Goal: Task Accomplishment & Management: Complete application form

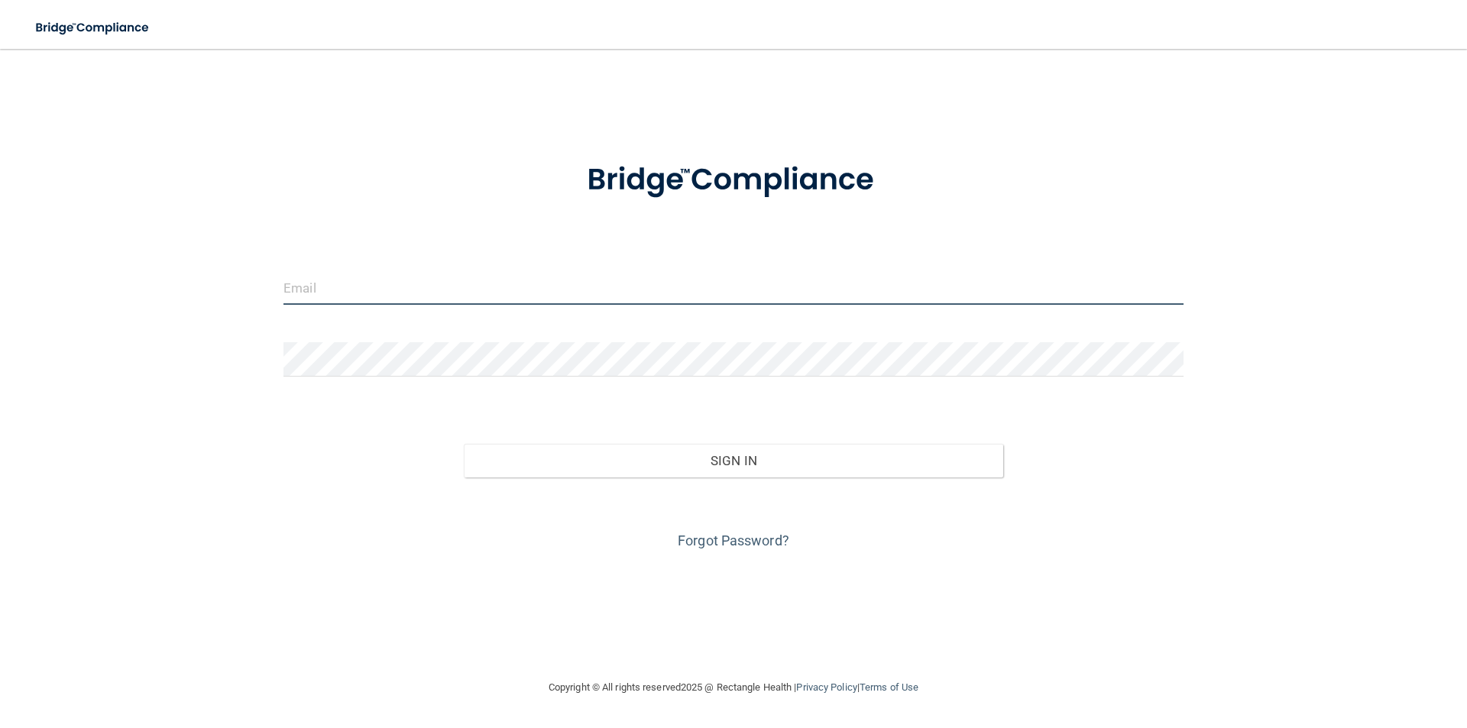
click at [376, 290] on input "email" at bounding box center [733, 287] width 900 height 34
type input "[EMAIL_ADDRESS][DOMAIN_NAME]"
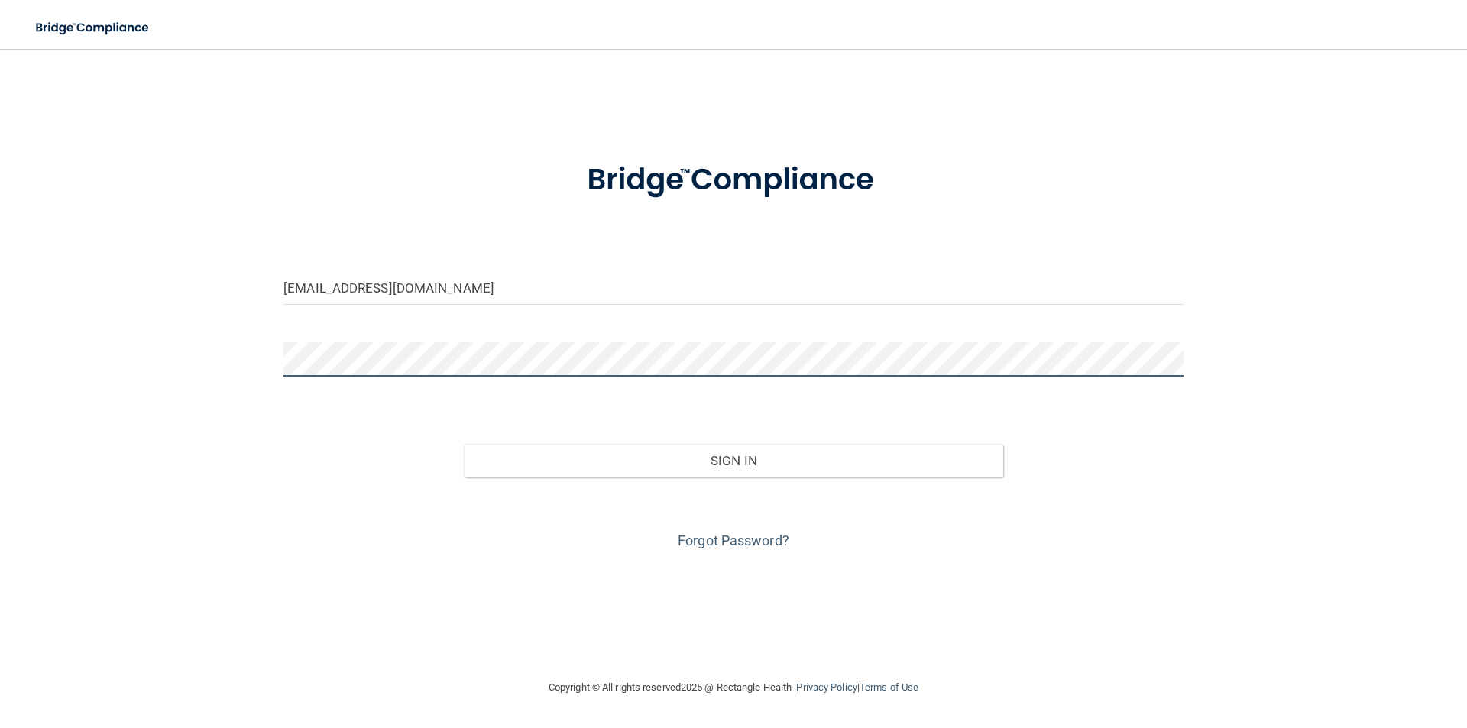
click at [464, 444] on button "Sign In" at bounding box center [734, 461] width 540 height 34
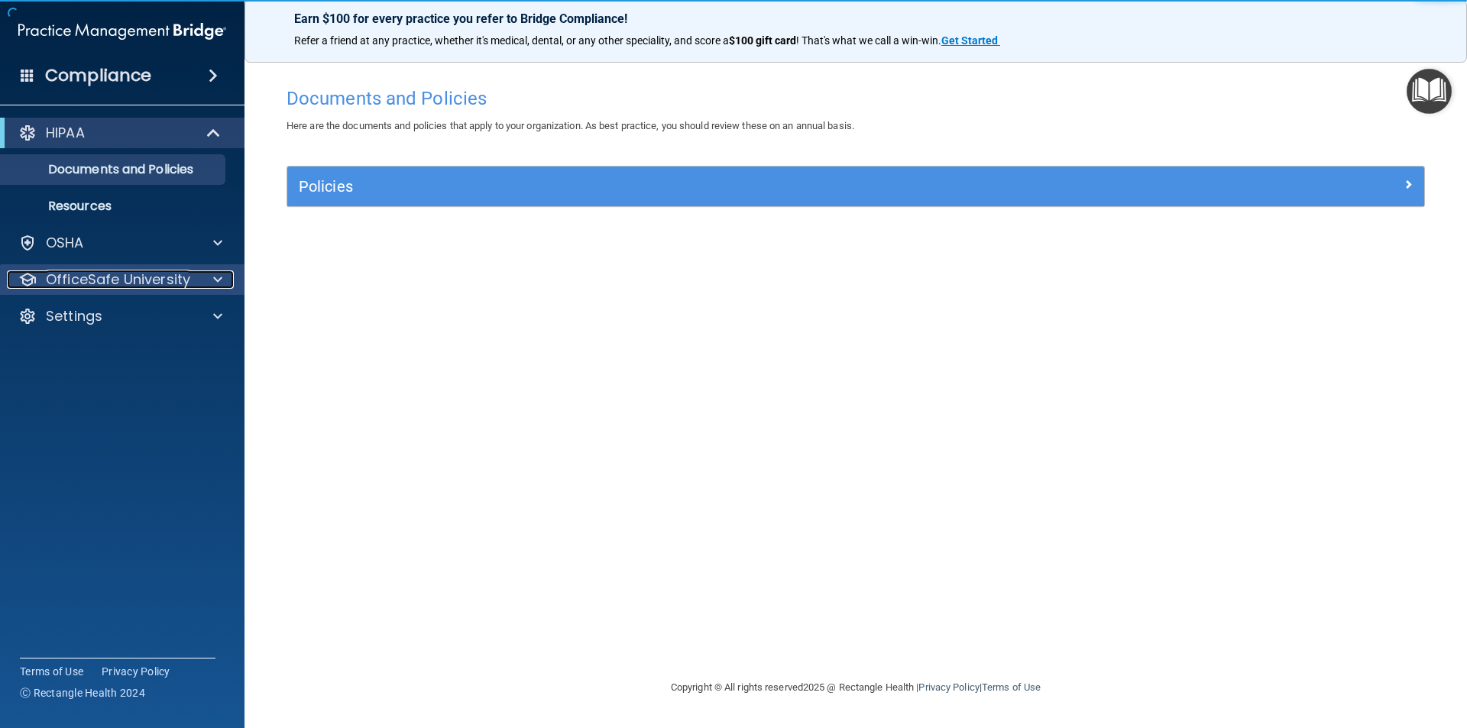
click at [100, 277] on p "OfficeSafe University" at bounding box center [118, 279] width 144 height 18
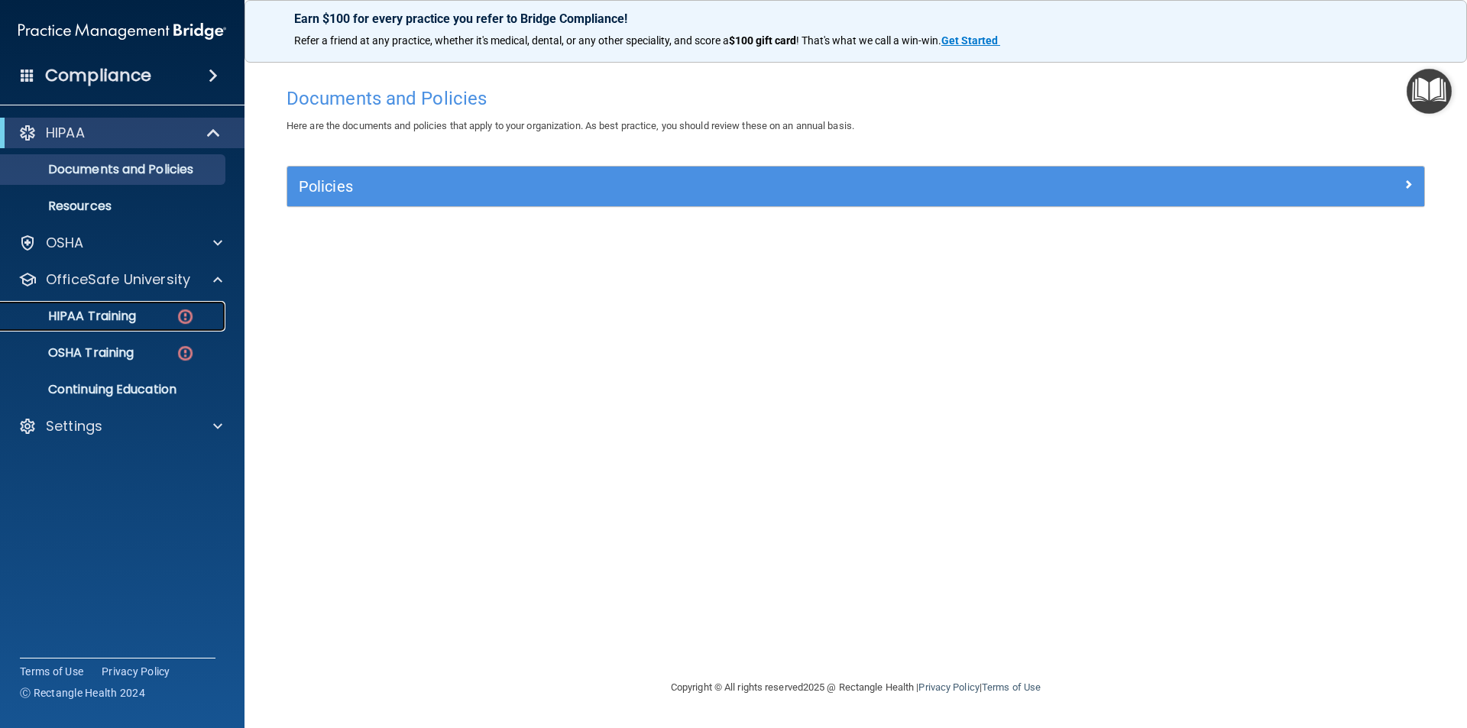
click at [118, 313] on p "HIPAA Training" at bounding box center [73, 316] width 126 height 15
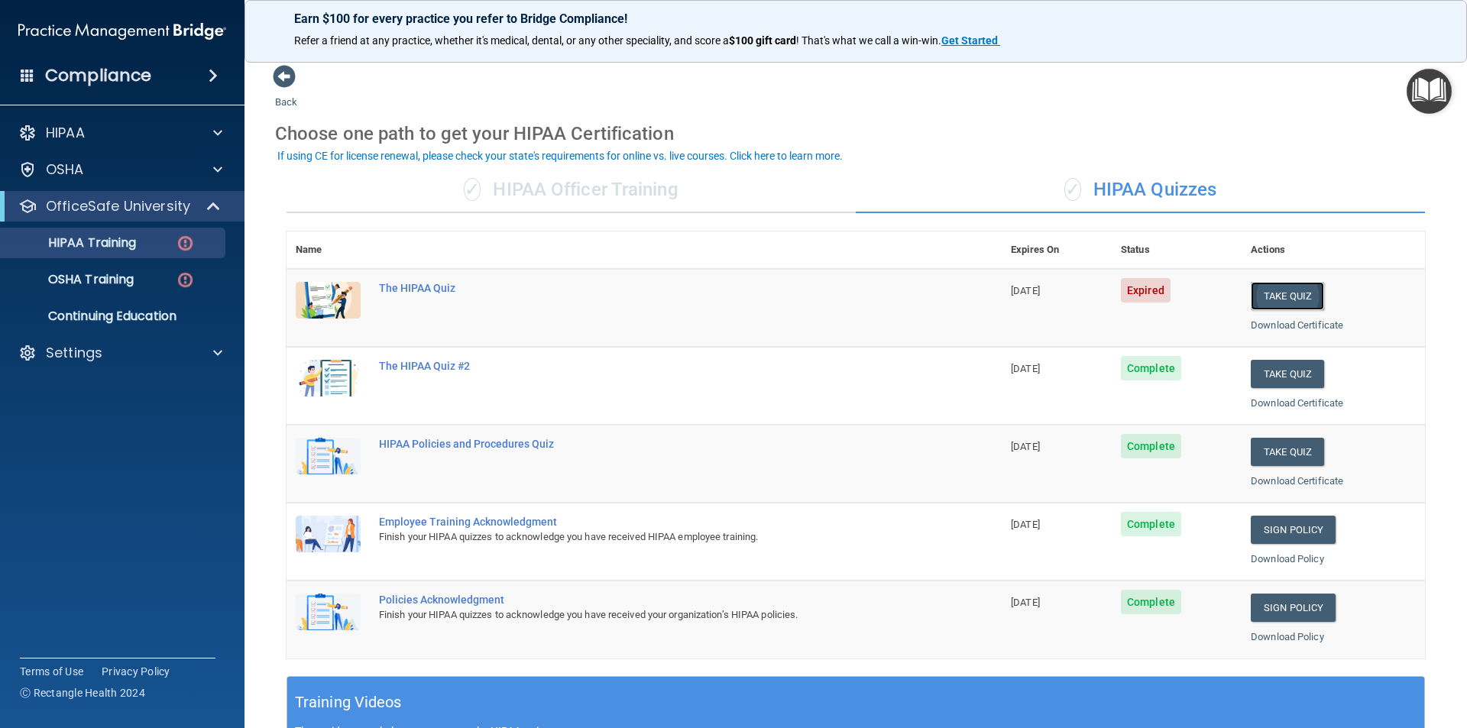
click at [1274, 292] on button "Take Quiz" at bounding box center [1287, 296] width 73 height 28
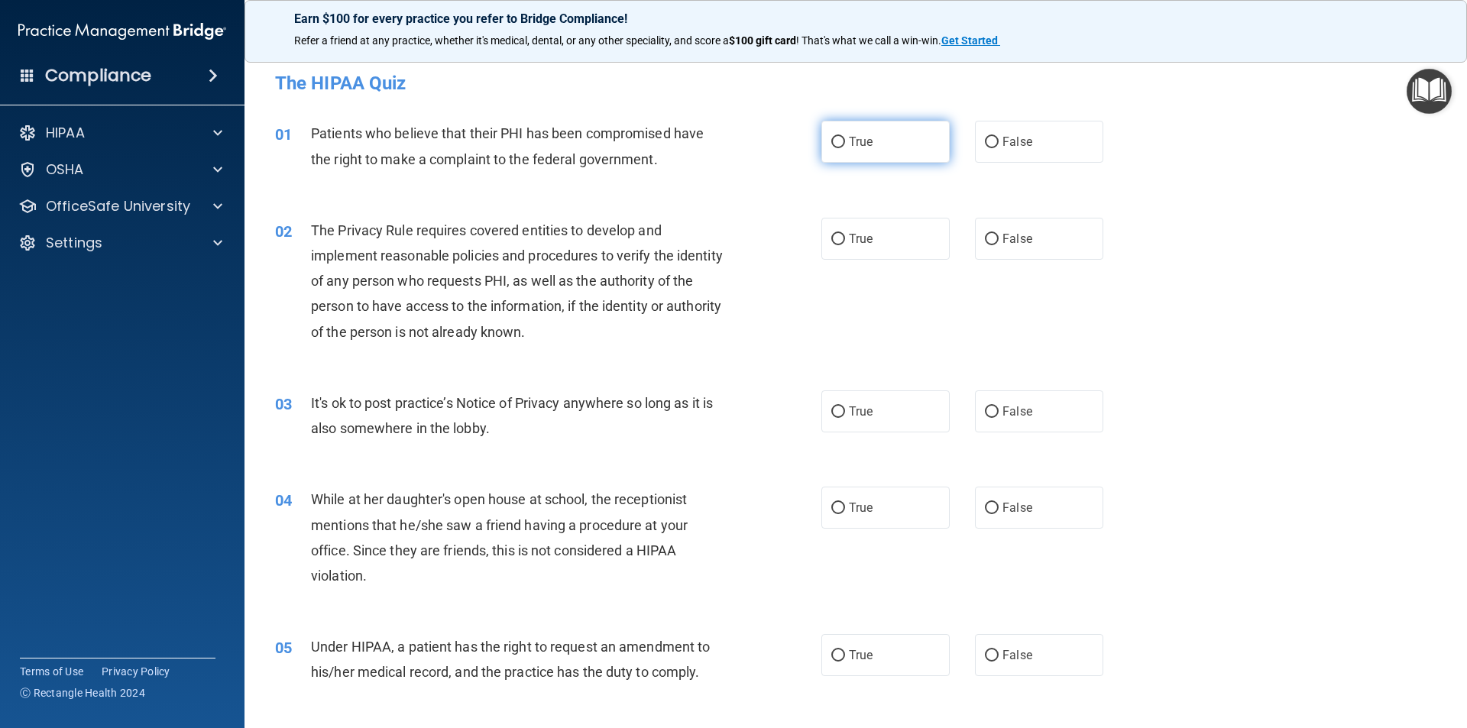
click at [872, 140] on label "True" at bounding box center [885, 142] width 128 height 42
click at [845, 140] on input "True" at bounding box center [838, 142] width 14 height 11
radio input "true"
click at [831, 241] on input "True" at bounding box center [838, 239] width 14 height 11
radio input "true"
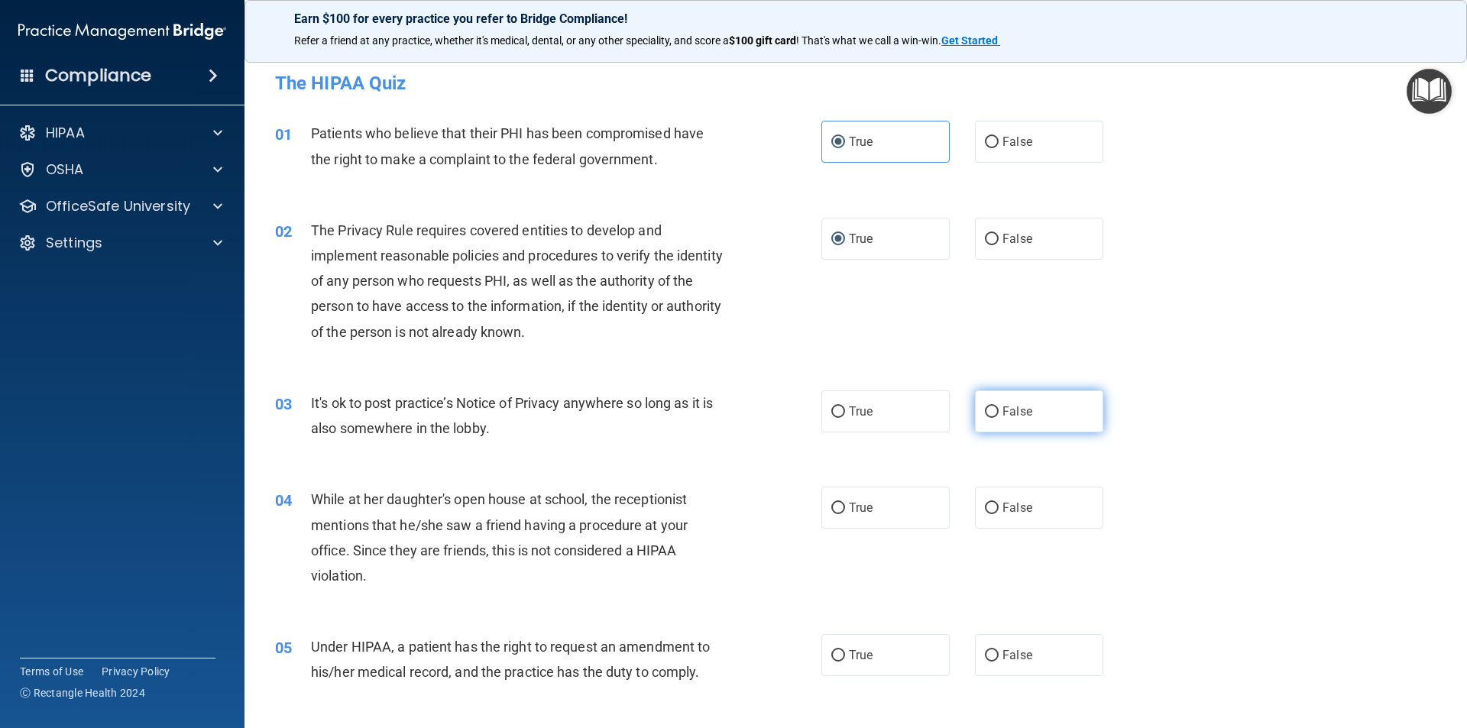
click at [991, 410] on input "False" at bounding box center [992, 411] width 14 height 11
radio input "true"
click at [985, 511] on input "False" at bounding box center [992, 508] width 14 height 11
radio input "true"
click at [870, 659] on label "True" at bounding box center [885, 655] width 128 height 42
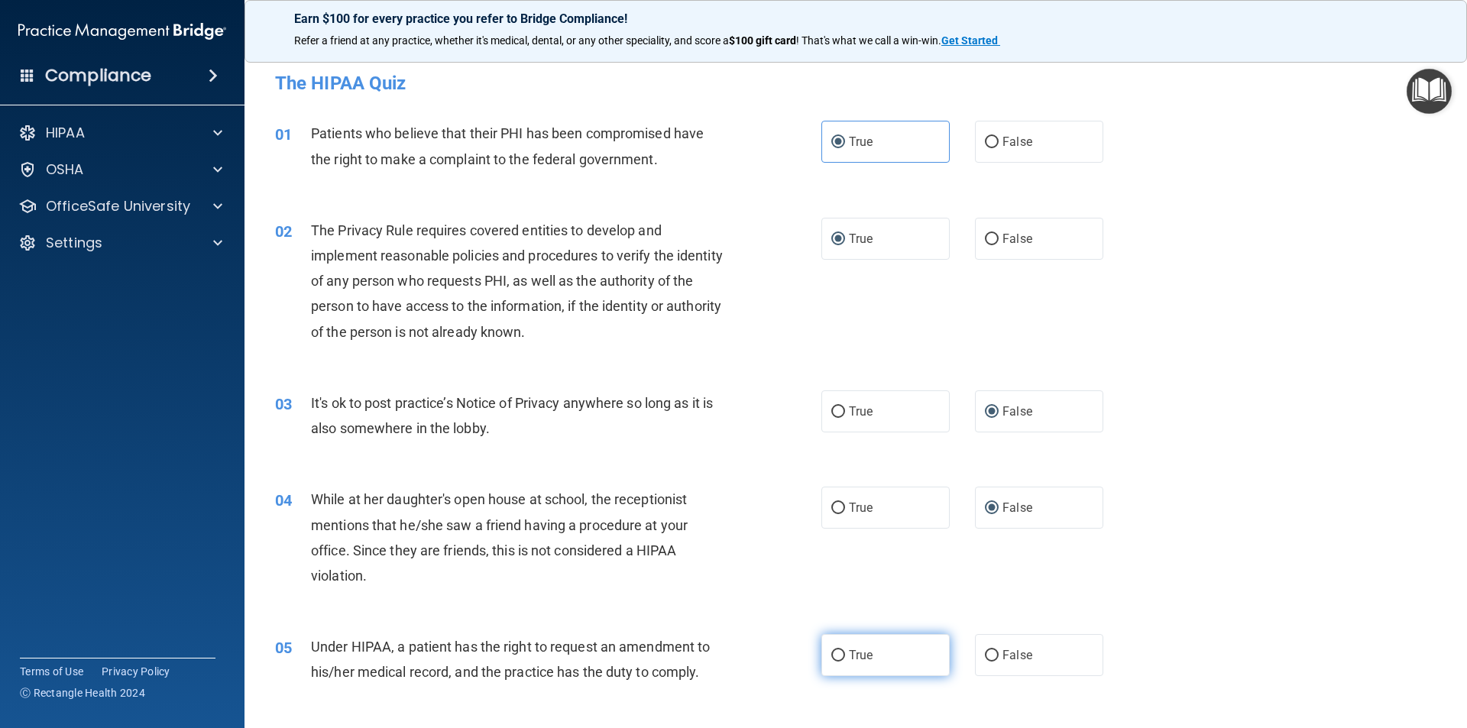
click at [845, 659] on input "True" at bounding box center [838, 655] width 14 height 11
radio input "true"
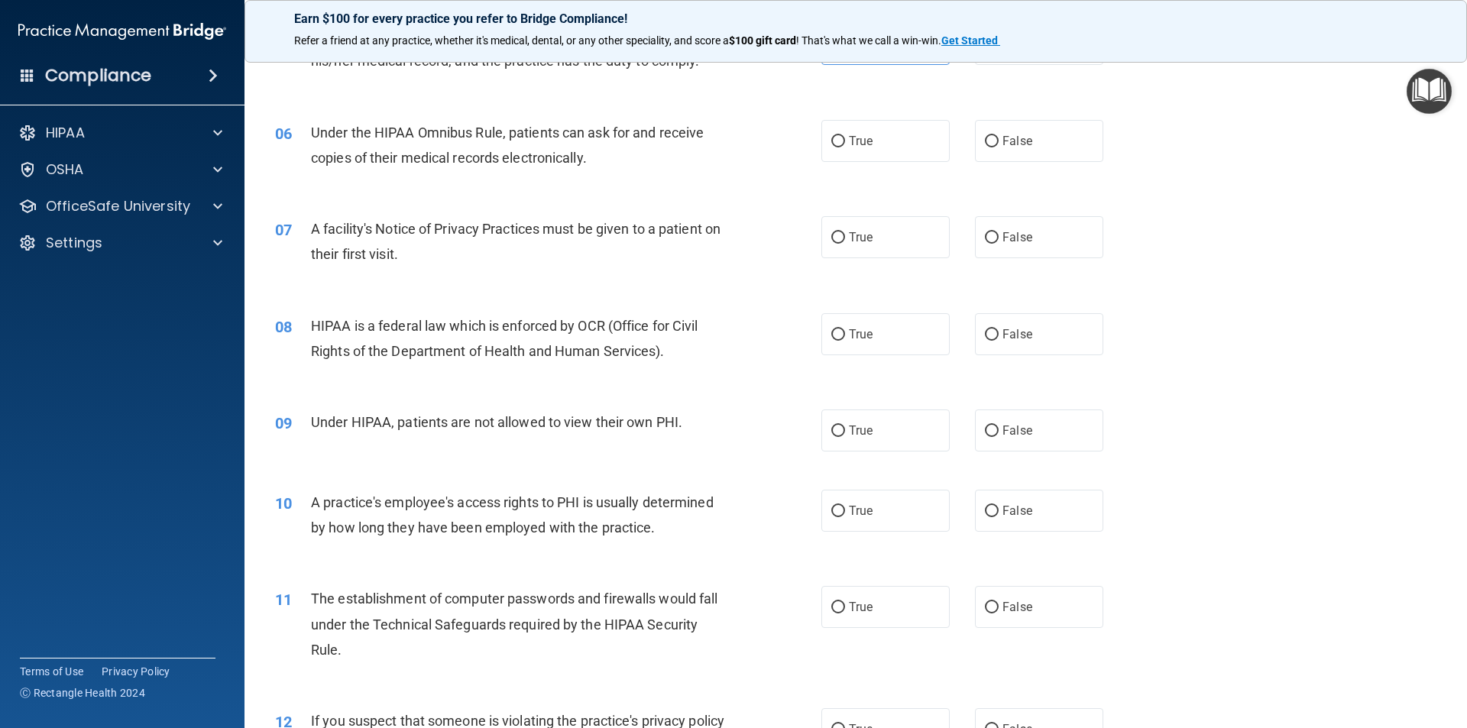
scroll to position [642, 0]
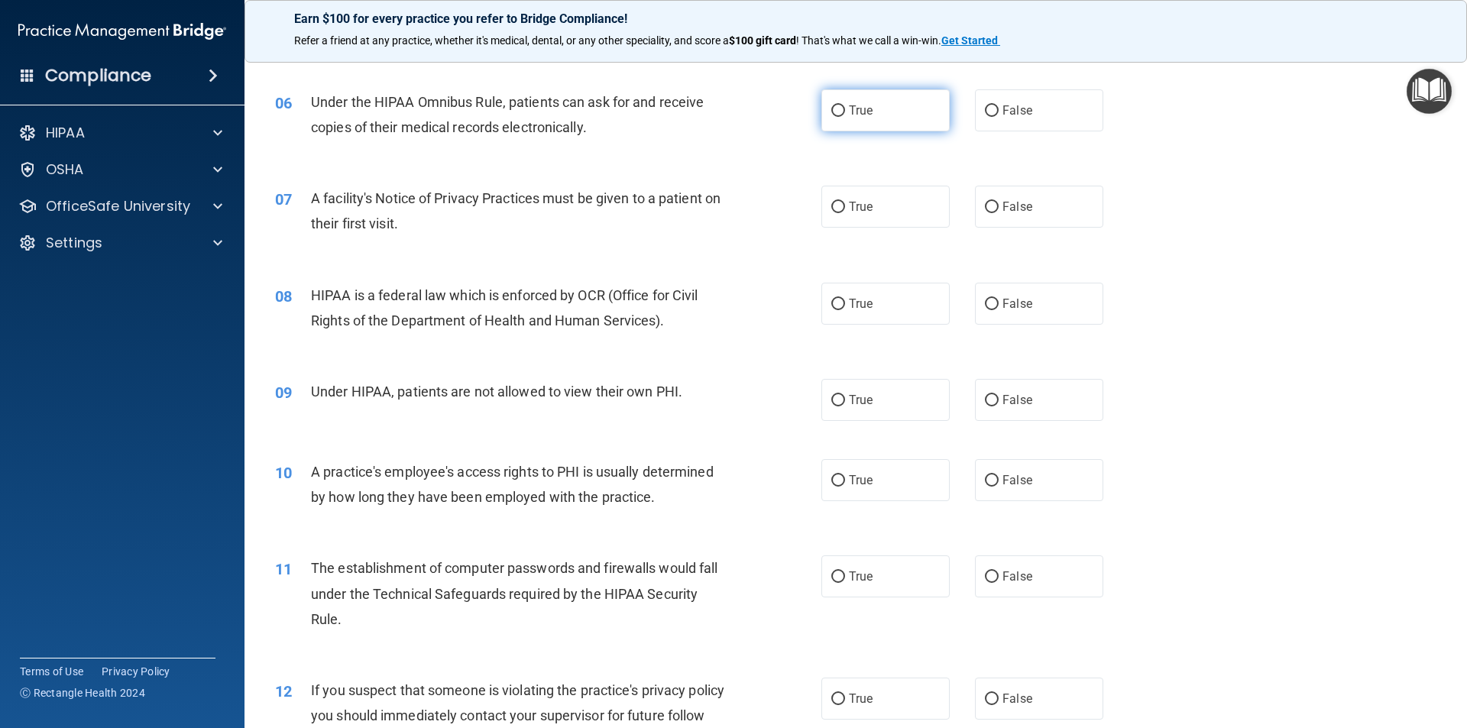
click at [835, 108] on input "True" at bounding box center [838, 110] width 14 height 11
radio input "true"
click at [834, 205] on input "True" at bounding box center [838, 207] width 14 height 11
radio input "true"
click at [840, 299] on label "True" at bounding box center [885, 304] width 128 height 42
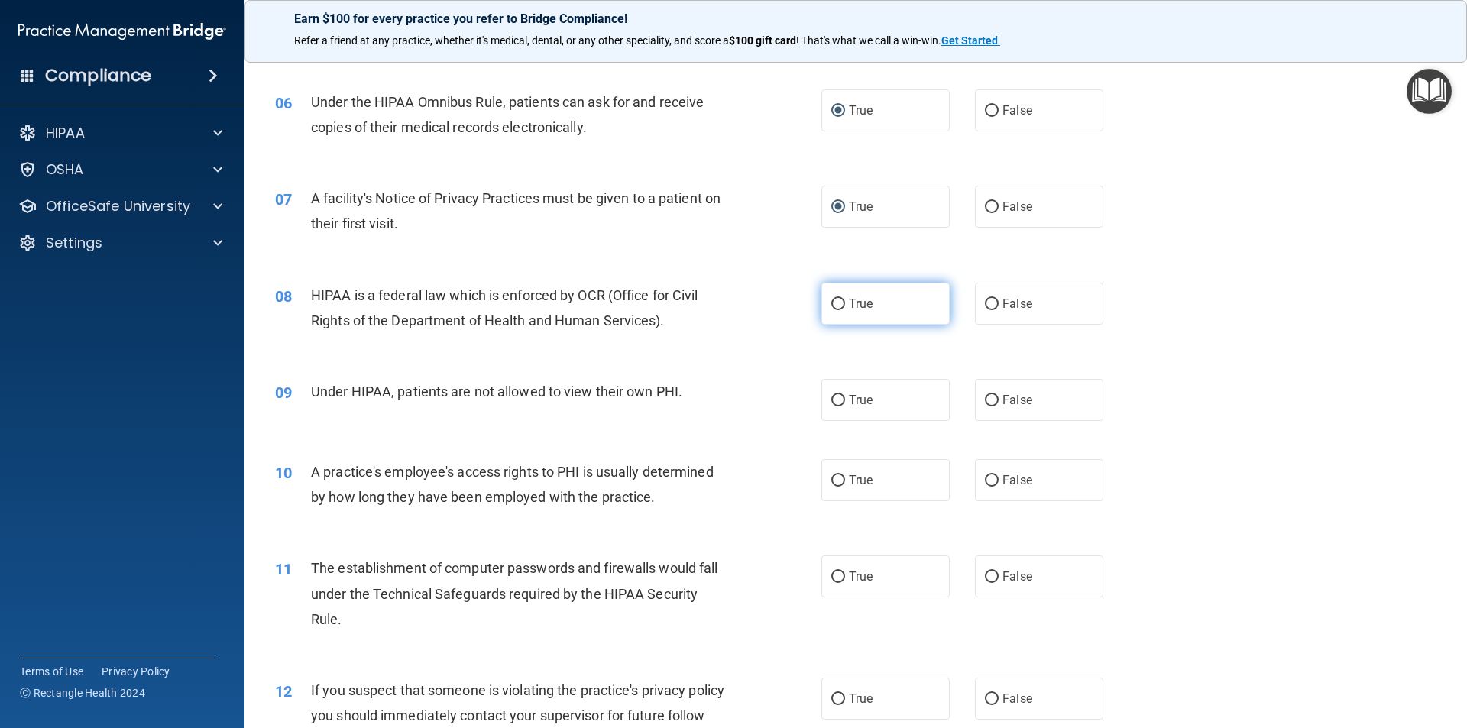
click at [840, 299] on input "True" at bounding box center [838, 304] width 14 height 11
radio input "true"
drag, startPoint x: 998, startPoint y: 400, endPoint x: 805, endPoint y: 398, distance: 193.3
click at [1002, 400] on span "False" at bounding box center [1017, 400] width 30 height 15
click at [996, 400] on input "False" at bounding box center [992, 400] width 14 height 11
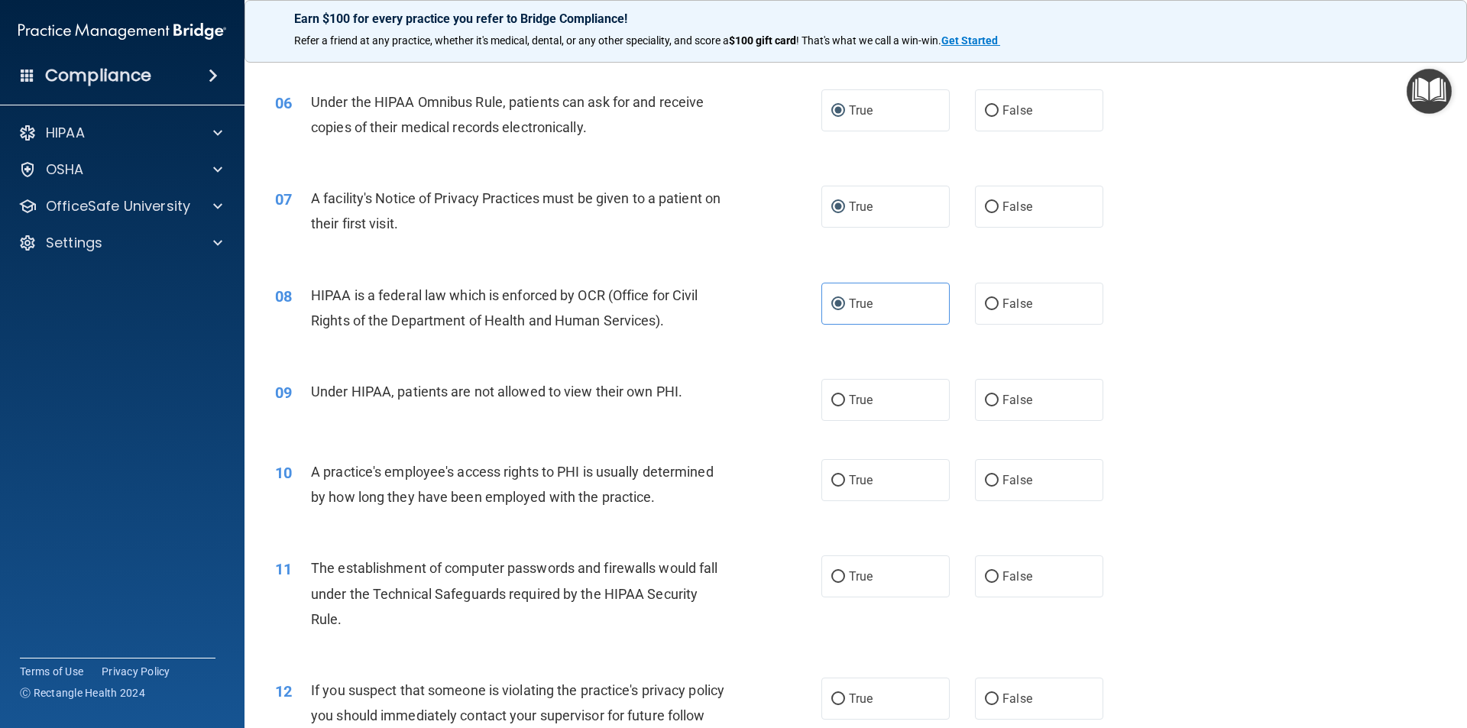
radio input "true"
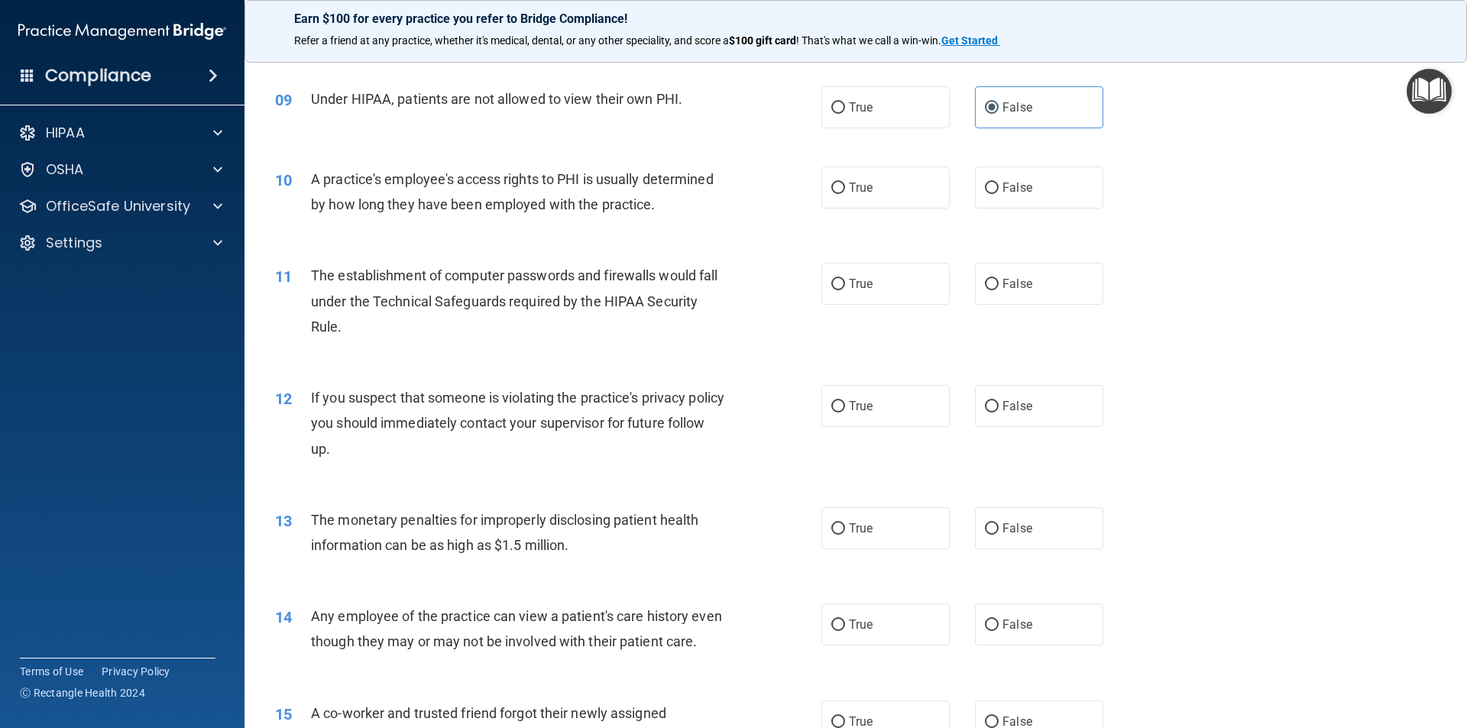
scroll to position [926, 0]
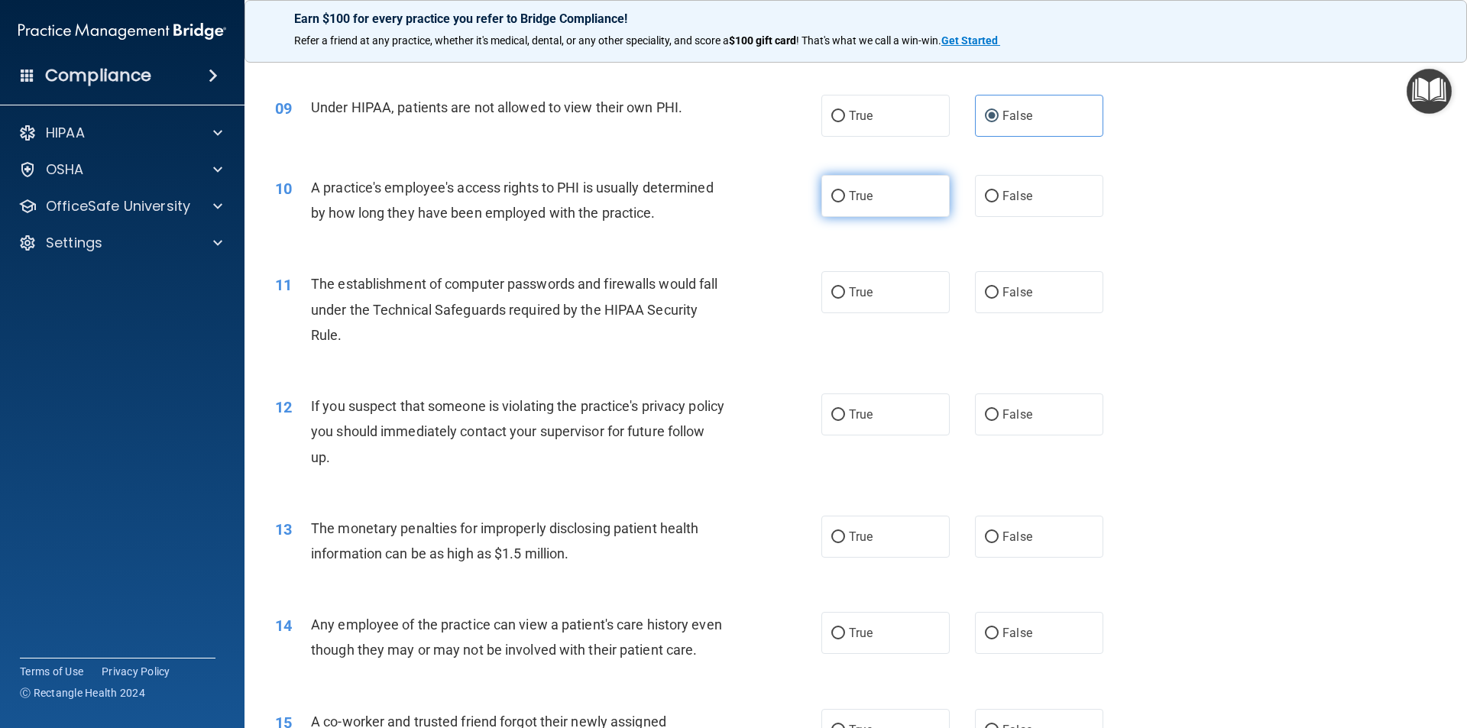
click at [851, 199] on span "True" at bounding box center [861, 196] width 24 height 15
click at [845, 199] on input "True" at bounding box center [838, 196] width 14 height 11
radio input "true"
click at [837, 420] on input "True" at bounding box center [838, 415] width 14 height 11
radio input "true"
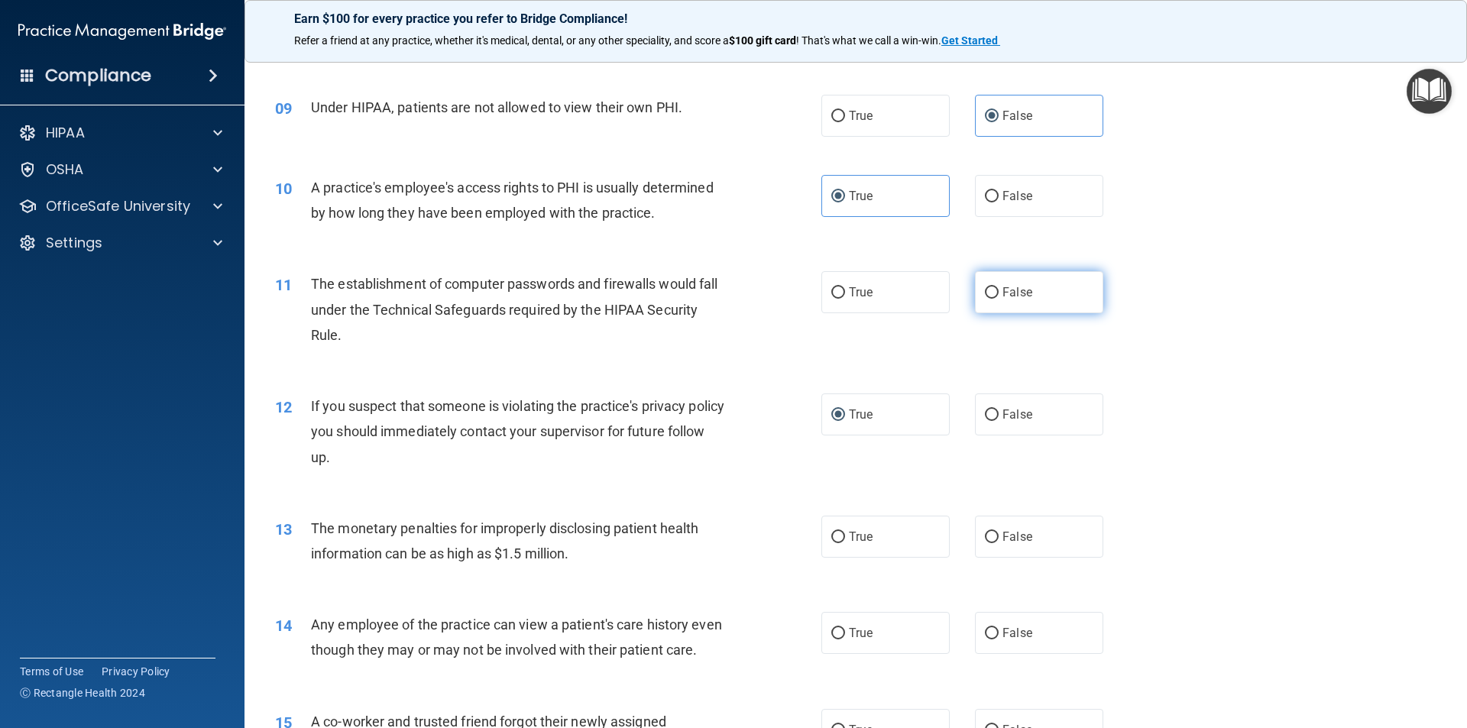
click at [986, 281] on label "False" at bounding box center [1039, 292] width 128 height 42
click at [986, 287] on input "False" at bounding box center [992, 292] width 14 height 11
radio input "true"
click at [824, 534] on label "True" at bounding box center [885, 537] width 128 height 42
click at [831, 534] on input "True" at bounding box center [838, 537] width 14 height 11
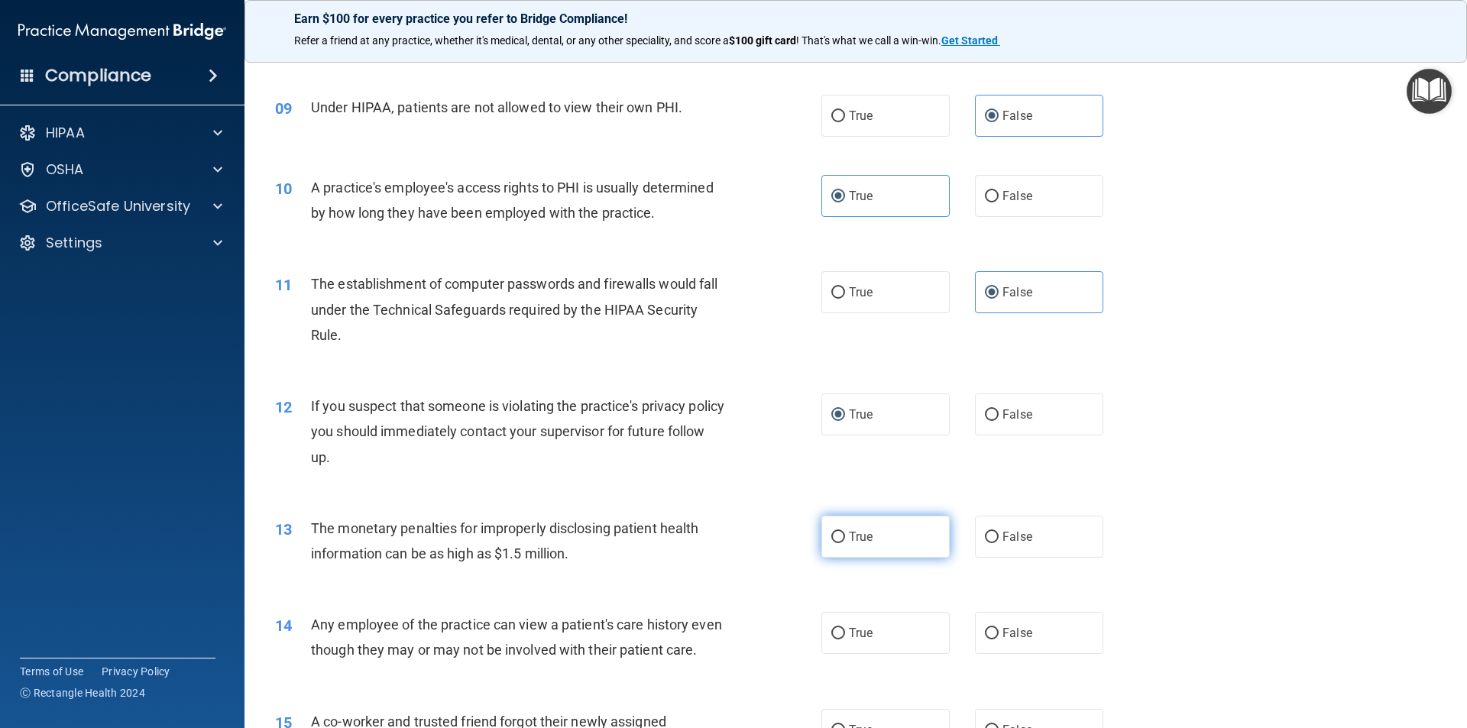
radio input "true"
click at [869, 636] on label "True" at bounding box center [885, 633] width 128 height 42
click at [845, 636] on input "True" at bounding box center [838, 633] width 14 height 11
radio input "true"
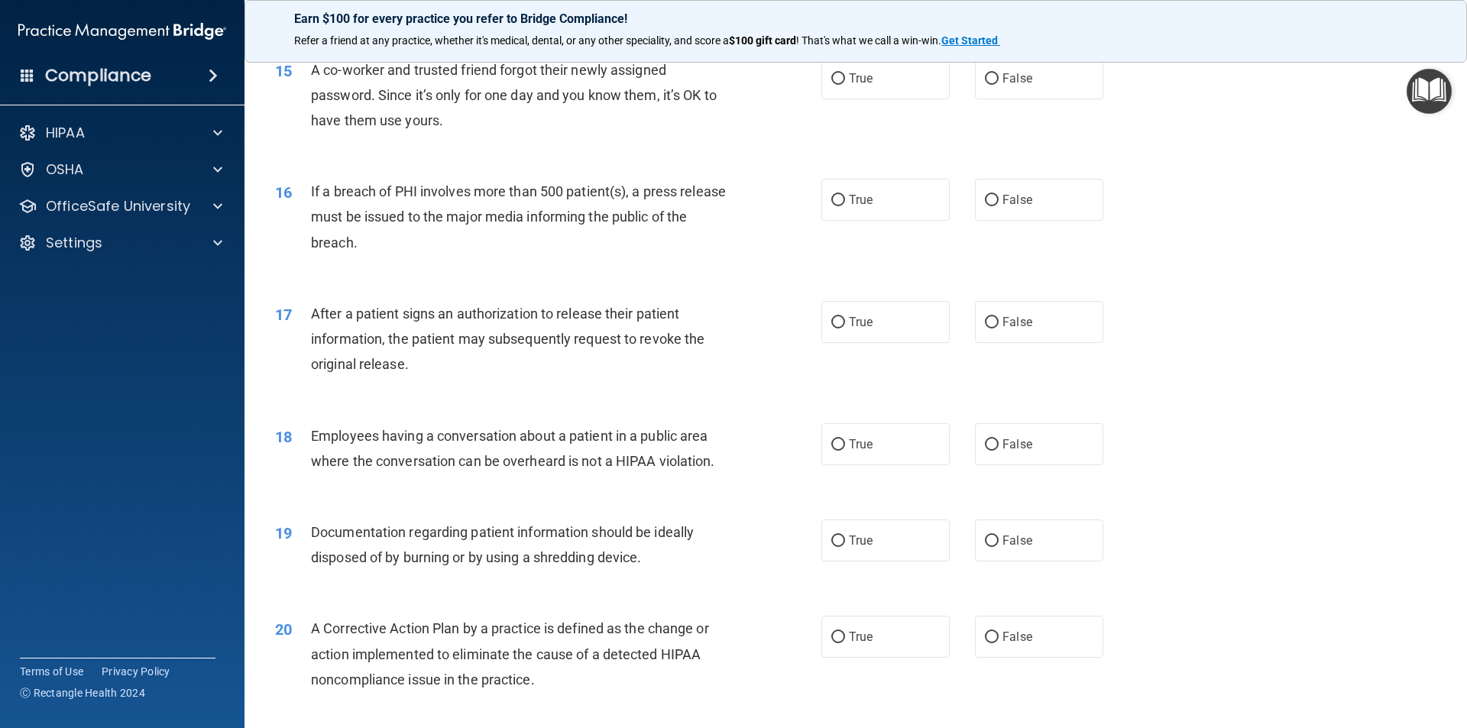
scroll to position [1599, 0]
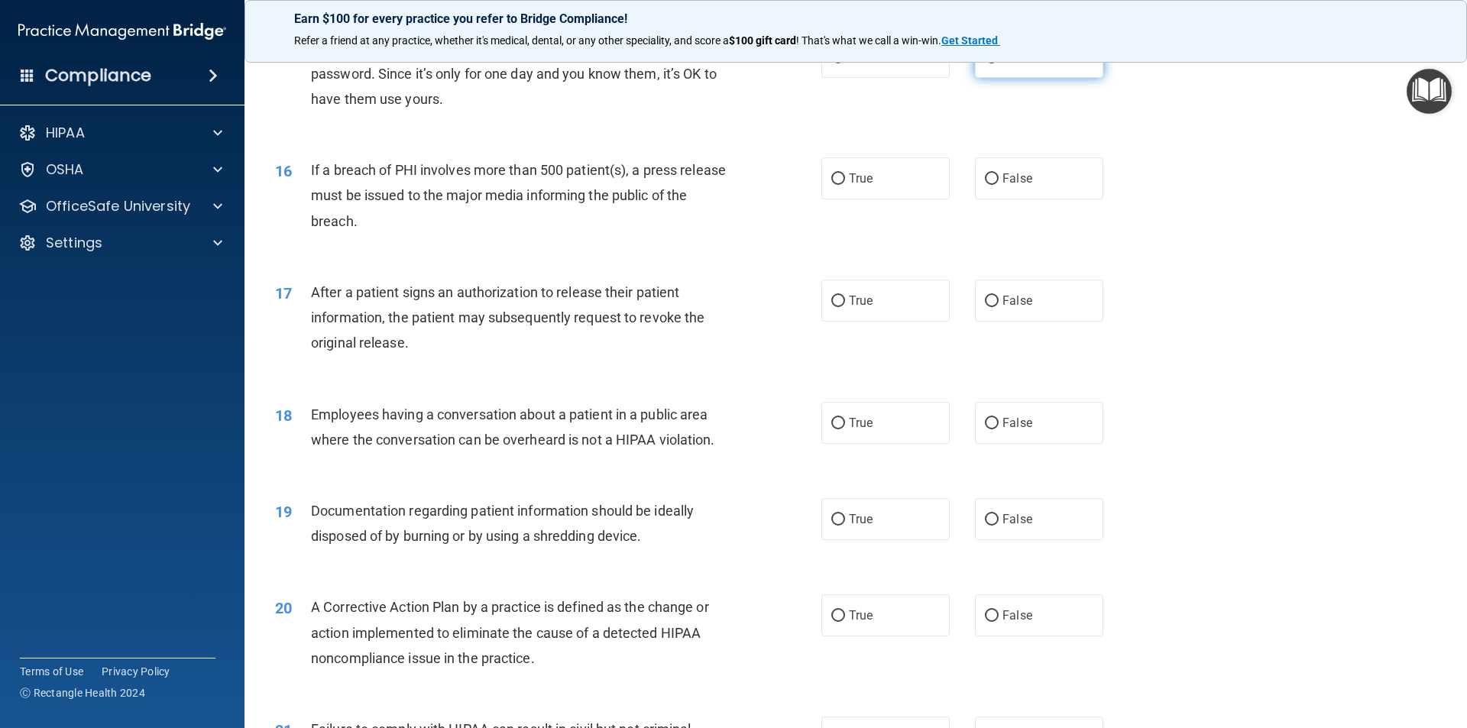
click at [988, 78] on label "False" at bounding box center [1039, 57] width 128 height 42
click at [988, 63] on input "False" at bounding box center [992, 57] width 14 height 11
radio input "true"
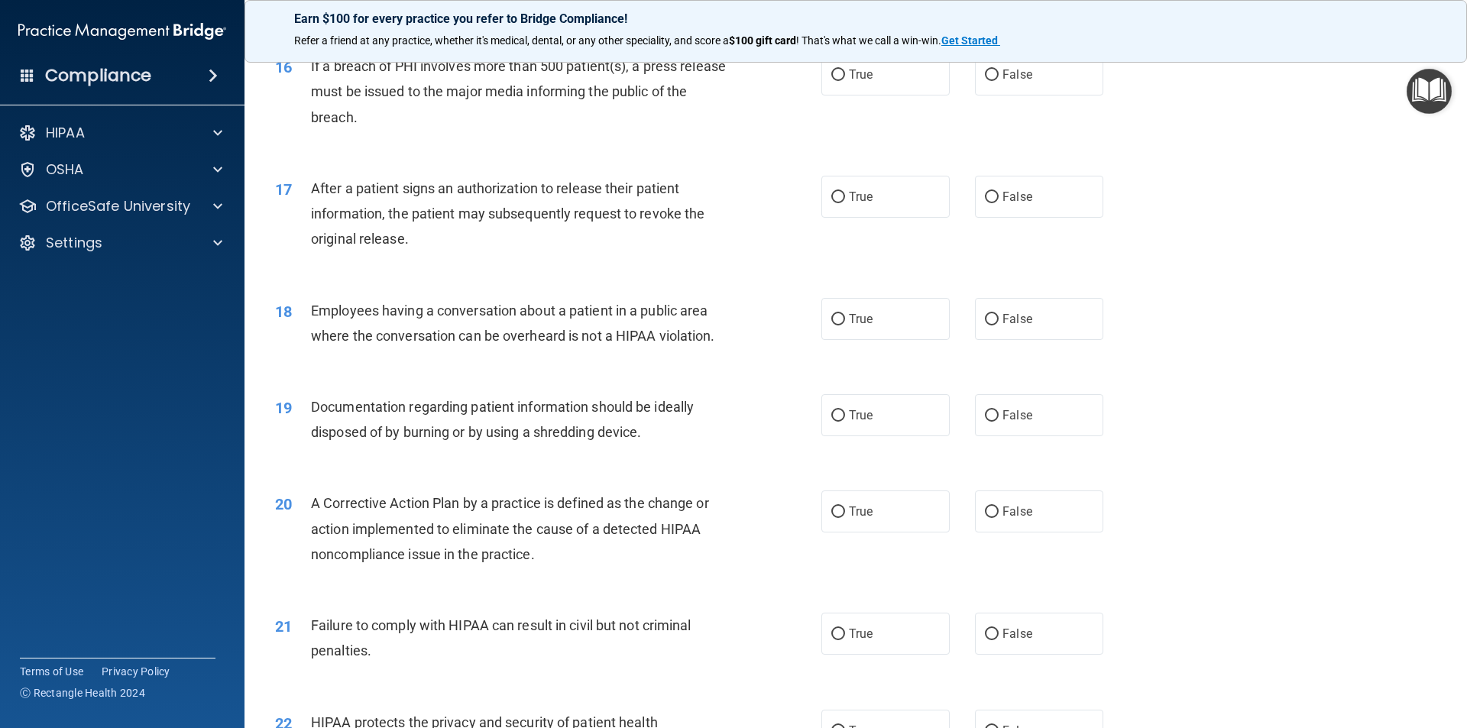
scroll to position [1712, 0]
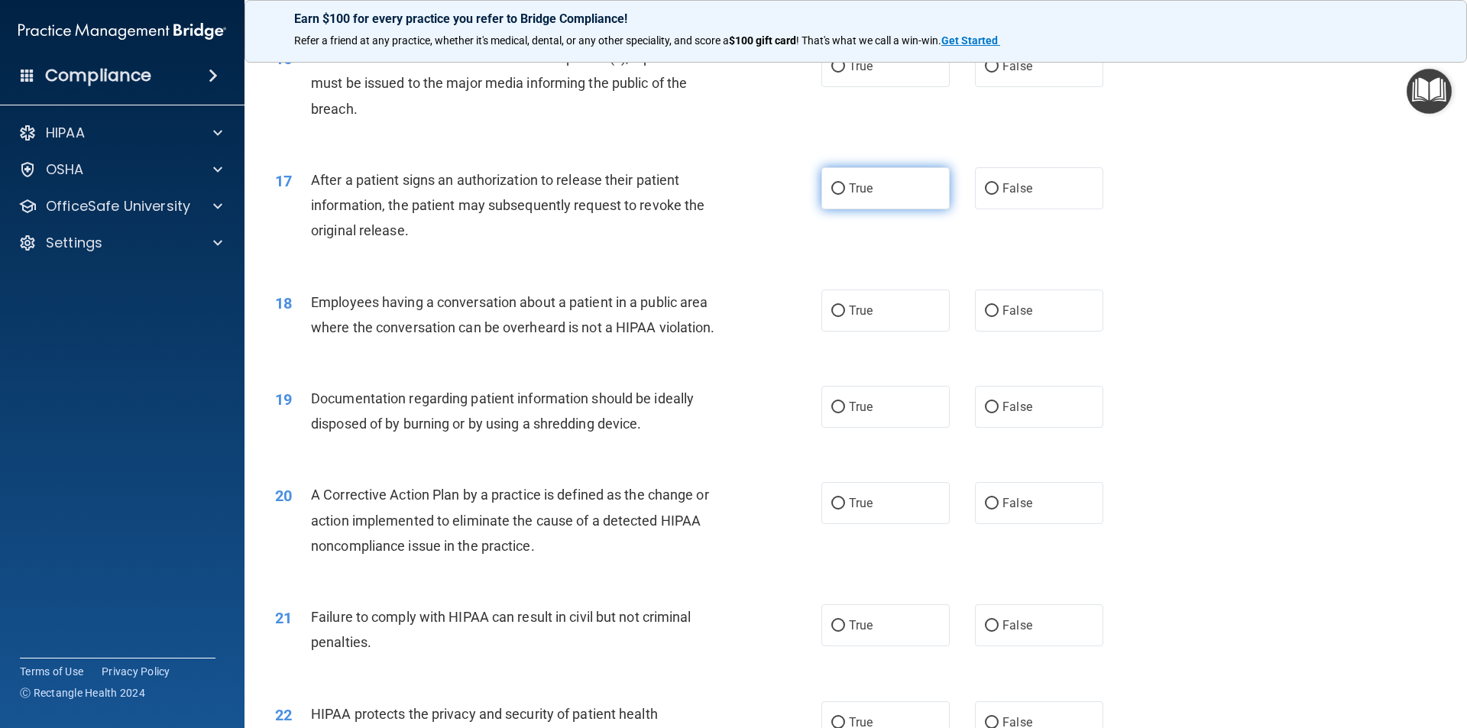
click at [833, 195] on input "True" at bounding box center [838, 188] width 14 height 11
radio input "true"
click at [988, 73] on input "False" at bounding box center [992, 66] width 14 height 11
radio input "true"
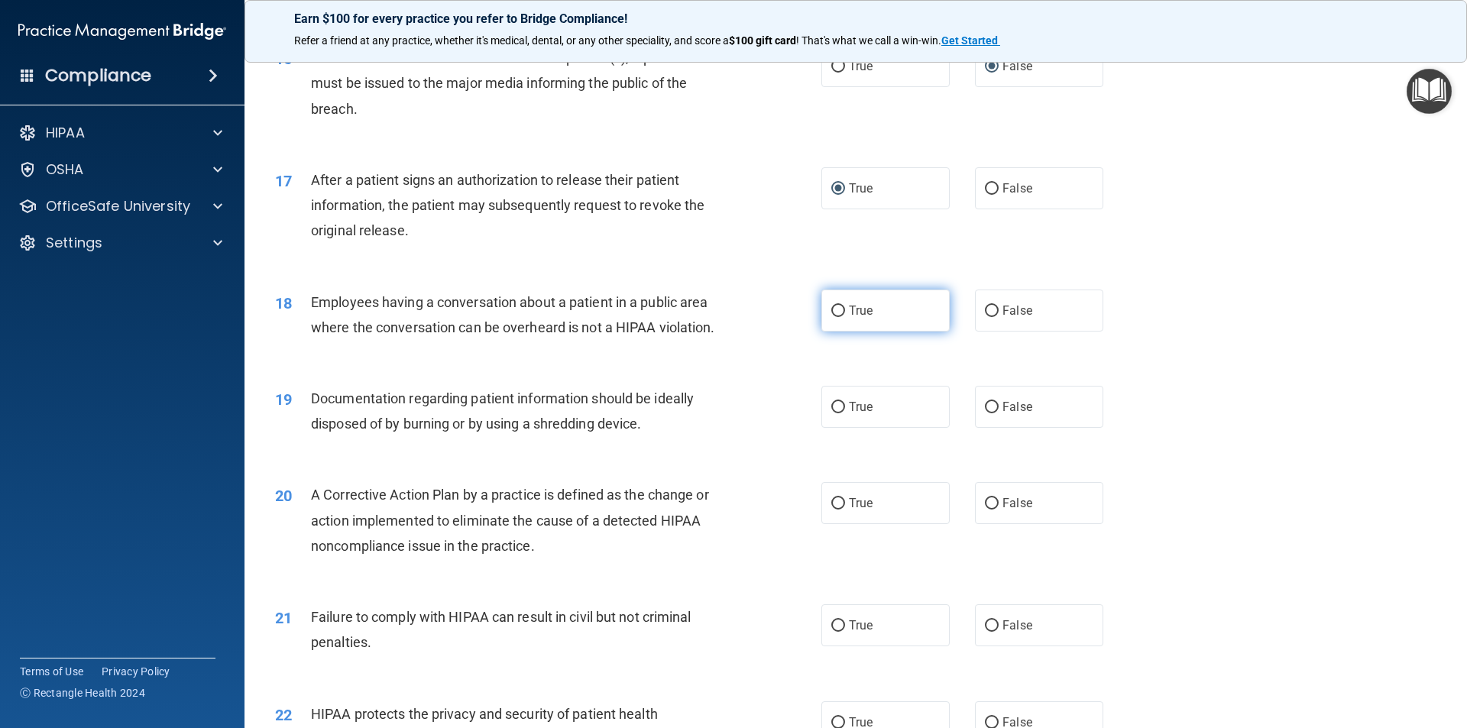
click at [849, 318] on span "True" at bounding box center [861, 310] width 24 height 15
click at [845, 317] on input "True" at bounding box center [838, 311] width 14 height 11
radio input "true"
click at [850, 414] on span "True" at bounding box center [861, 407] width 24 height 15
click at [845, 413] on input "True" at bounding box center [838, 407] width 14 height 11
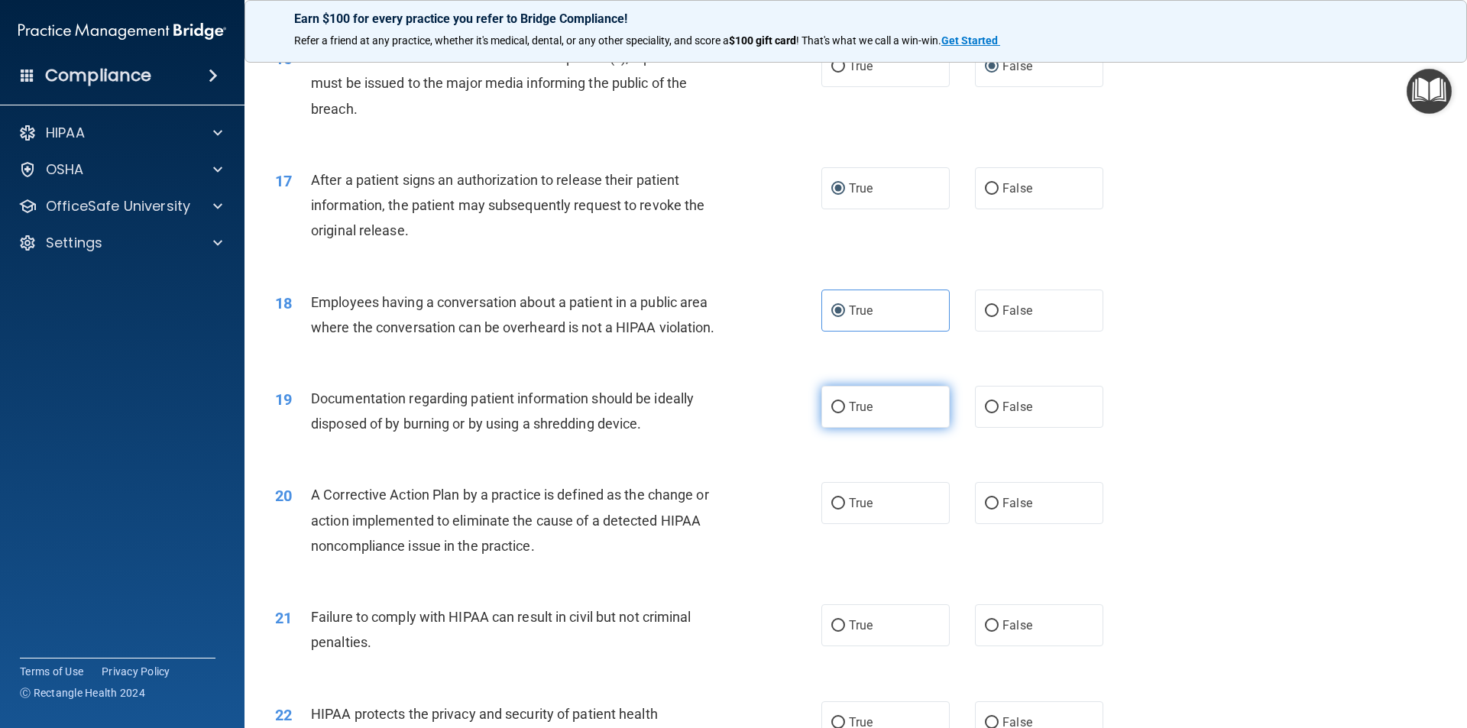
radio input "true"
click at [870, 524] on label "True" at bounding box center [885, 503] width 128 height 42
click at [845, 510] on input "True" at bounding box center [838, 503] width 14 height 11
radio input "true"
click at [852, 646] on label "True" at bounding box center [885, 625] width 128 height 42
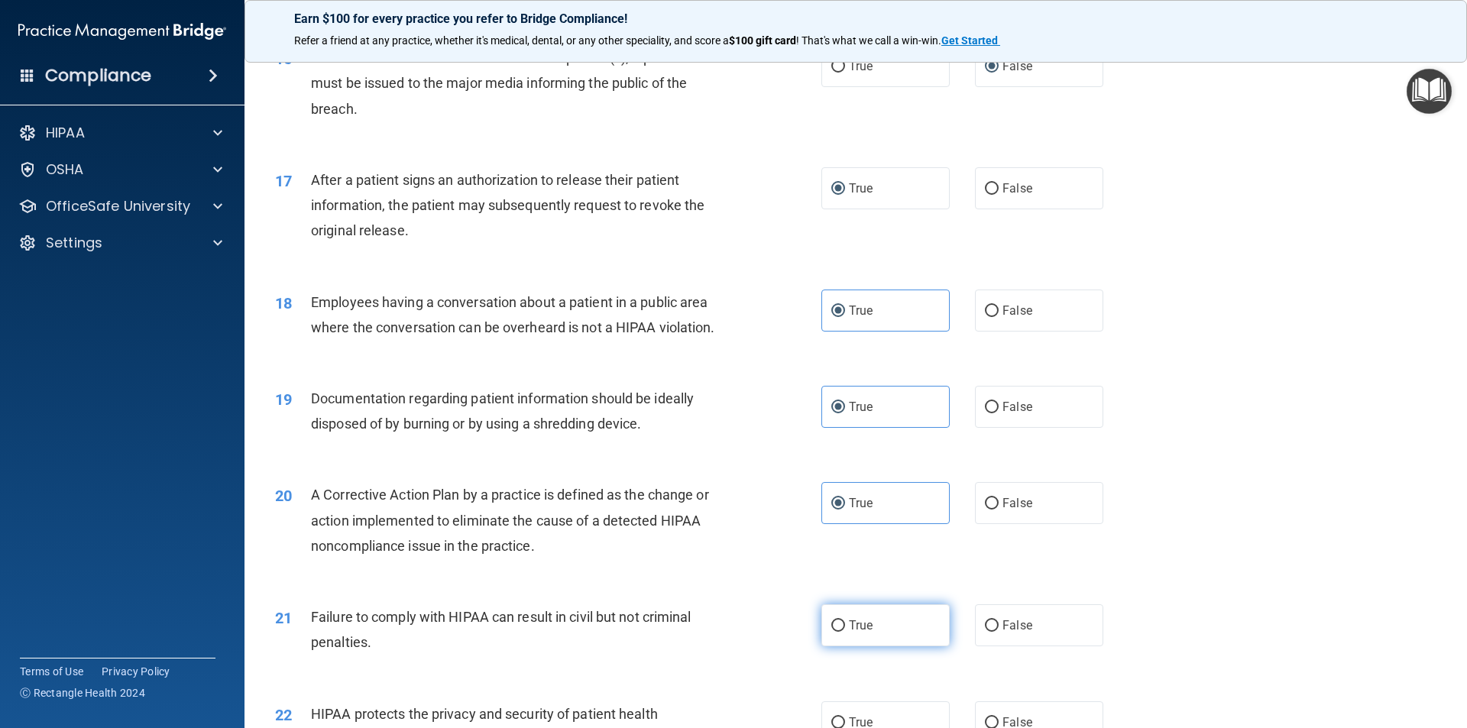
click at [845, 632] on input "True" at bounding box center [838, 625] width 14 height 11
radio input "true"
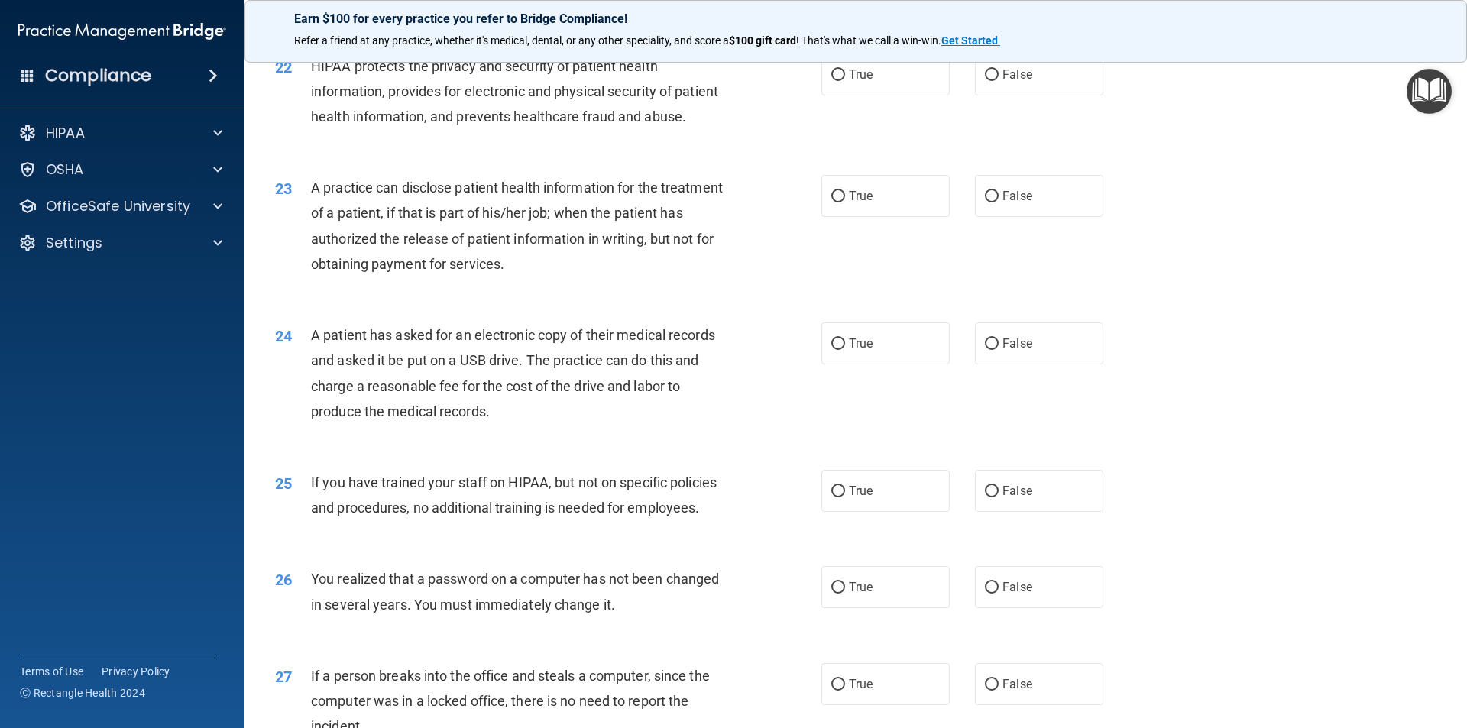
scroll to position [2372, 0]
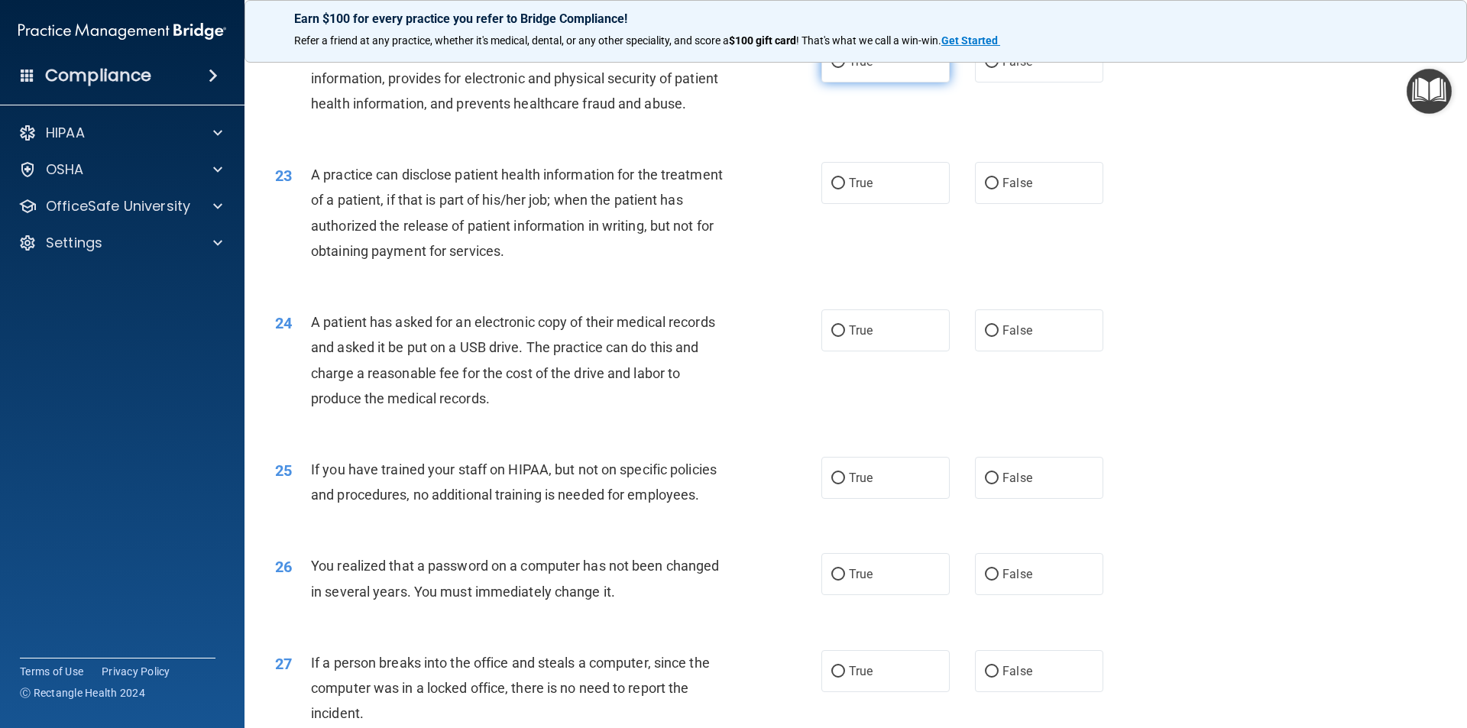
click at [854, 69] on span "True" at bounding box center [861, 61] width 24 height 15
click at [845, 68] on input "True" at bounding box center [838, 62] width 14 height 11
radio input "true"
click at [862, 204] on label "True" at bounding box center [885, 183] width 128 height 42
click at [845, 189] on input "True" at bounding box center [838, 183] width 14 height 11
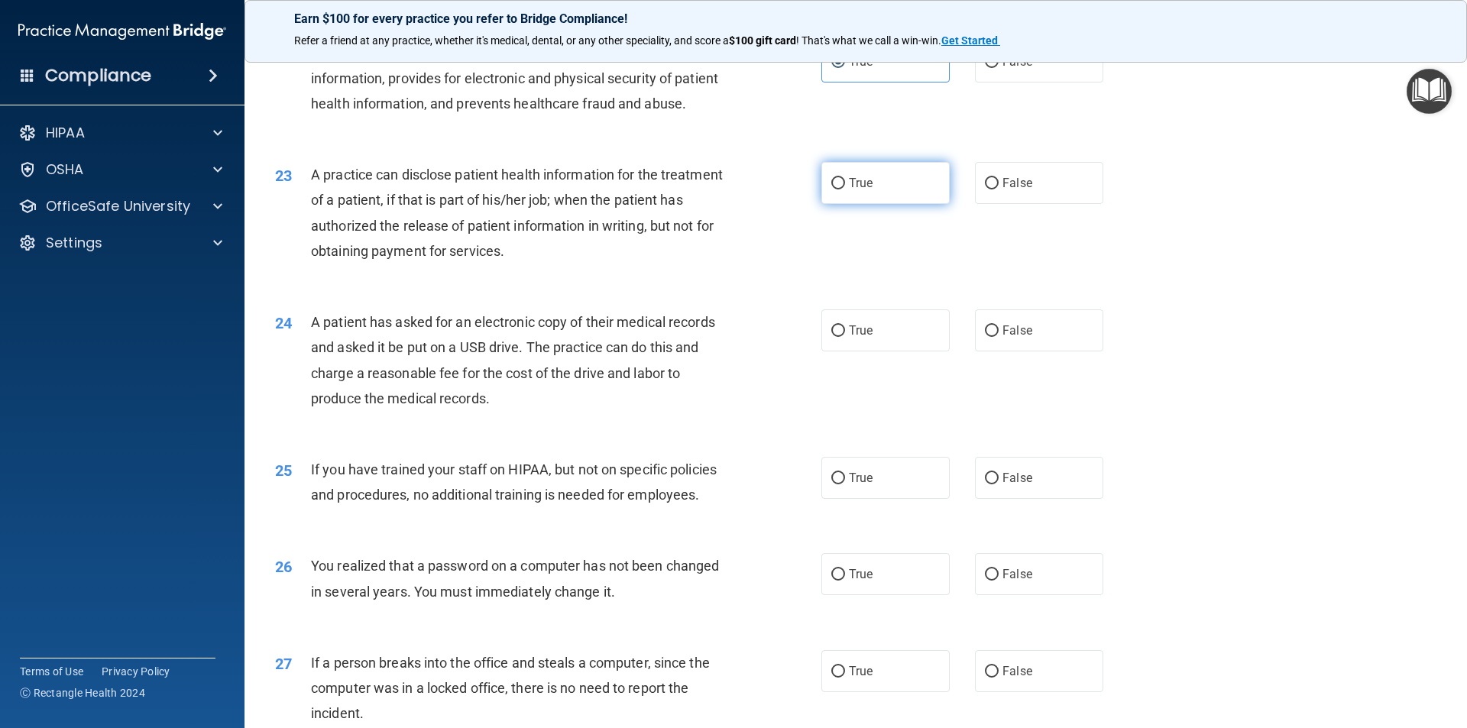
radio input "true"
click at [831, 581] on input "True" at bounding box center [838, 574] width 14 height 11
radio input "true"
click at [989, 484] on input "False" at bounding box center [992, 478] width 14 height 11
radio input "true"
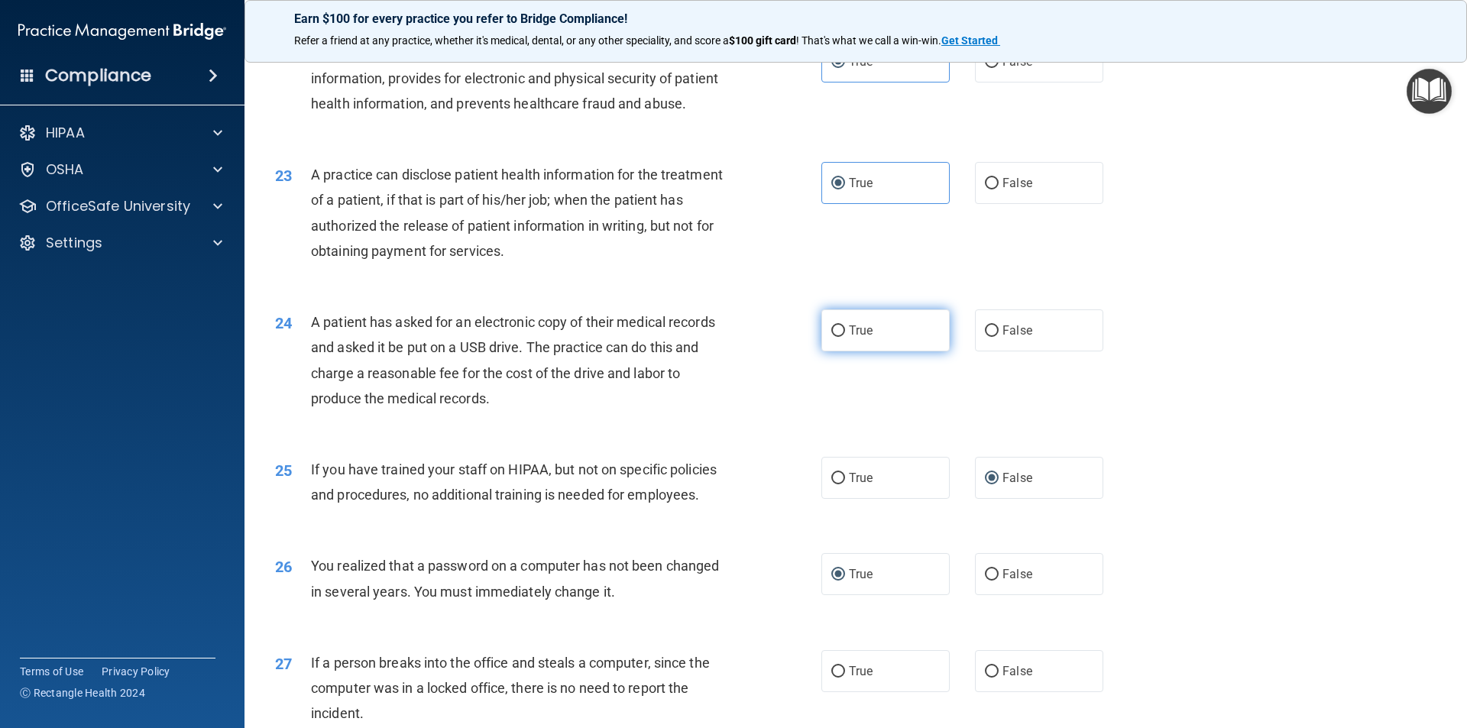
click at [863, 338] on span "True" at bounding box center [861, 330] width 24 height 15
click at [845, 337] on input "True" at bounding box center [838, 330] width 14 height 11
radio input "true"
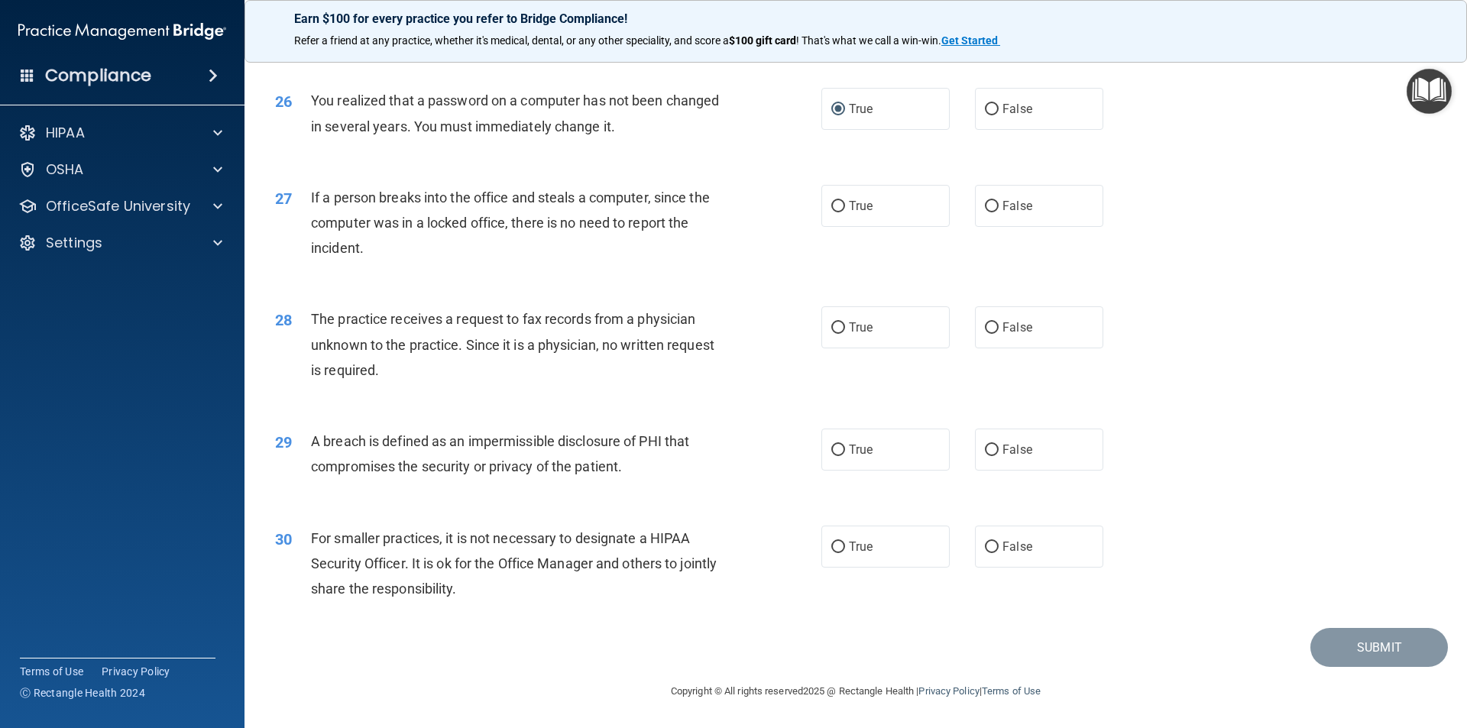
scroll to position [2888, 0]
click at [989, 205] on input "False" at bounding box center [992, 206] width 14 height 11
radio input "true"
click at [985, 331] on input "False" at bounding box center [992, 327] width 14 height 11
radio input "true"
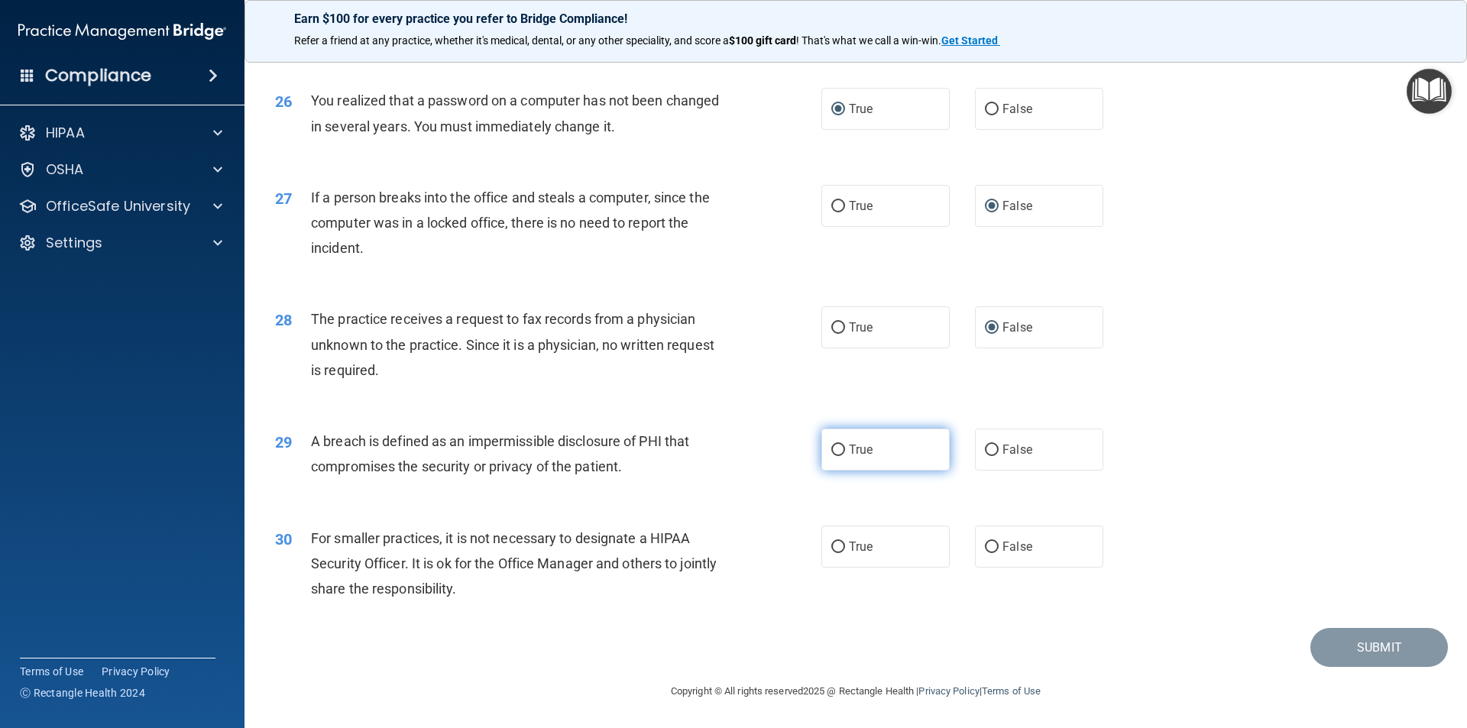
click at [832, 455] on input "True" at bounding box center [838, 450] width 14 height 11
radio input "true"
click at [986, 547] on input "False" at bounding box center [992, 547] width 14 height 11
radio input "true"
click at [1363, 640] on button "Submit" at bounding box center [1379, 647] width 138 height 39
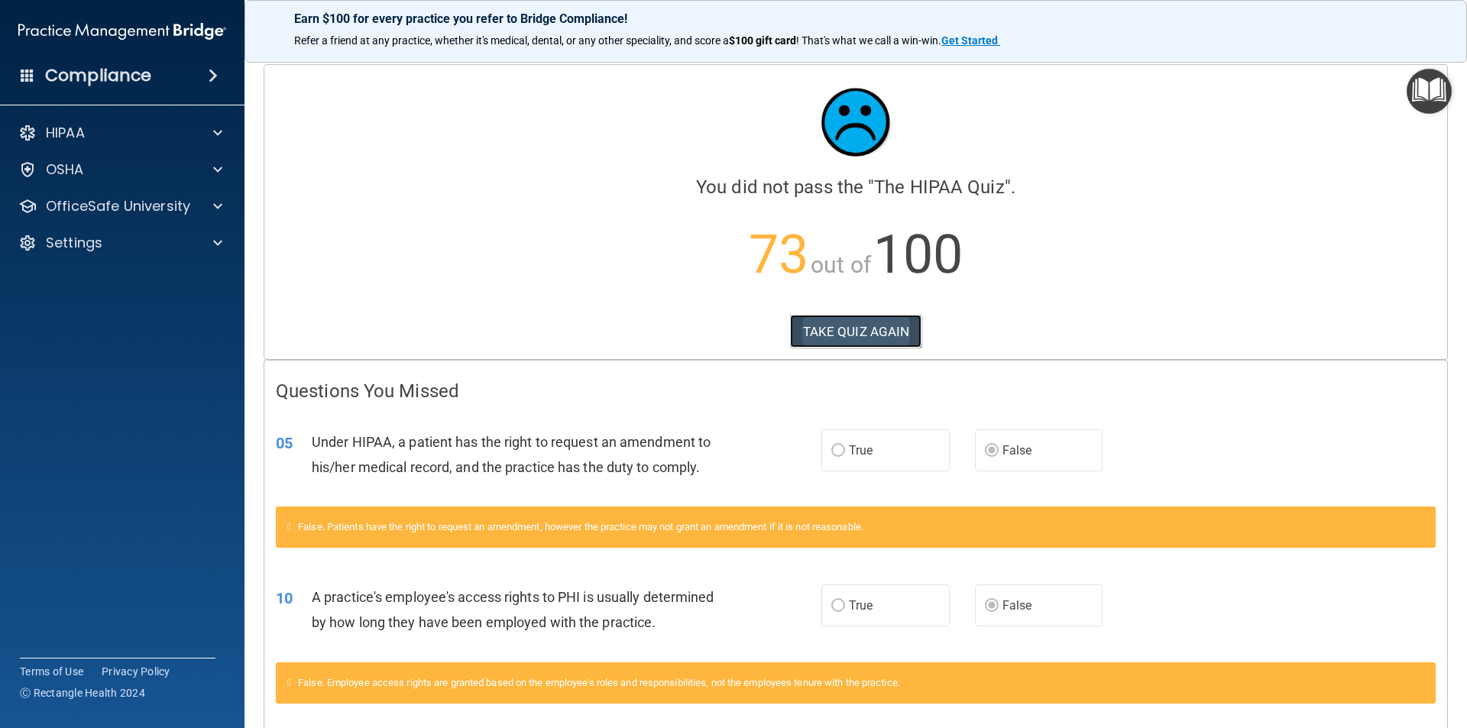
click at [863, 330] on button "TAKE QUIZ AGAIN" at bounding box center [856, 332] width 132 height 34
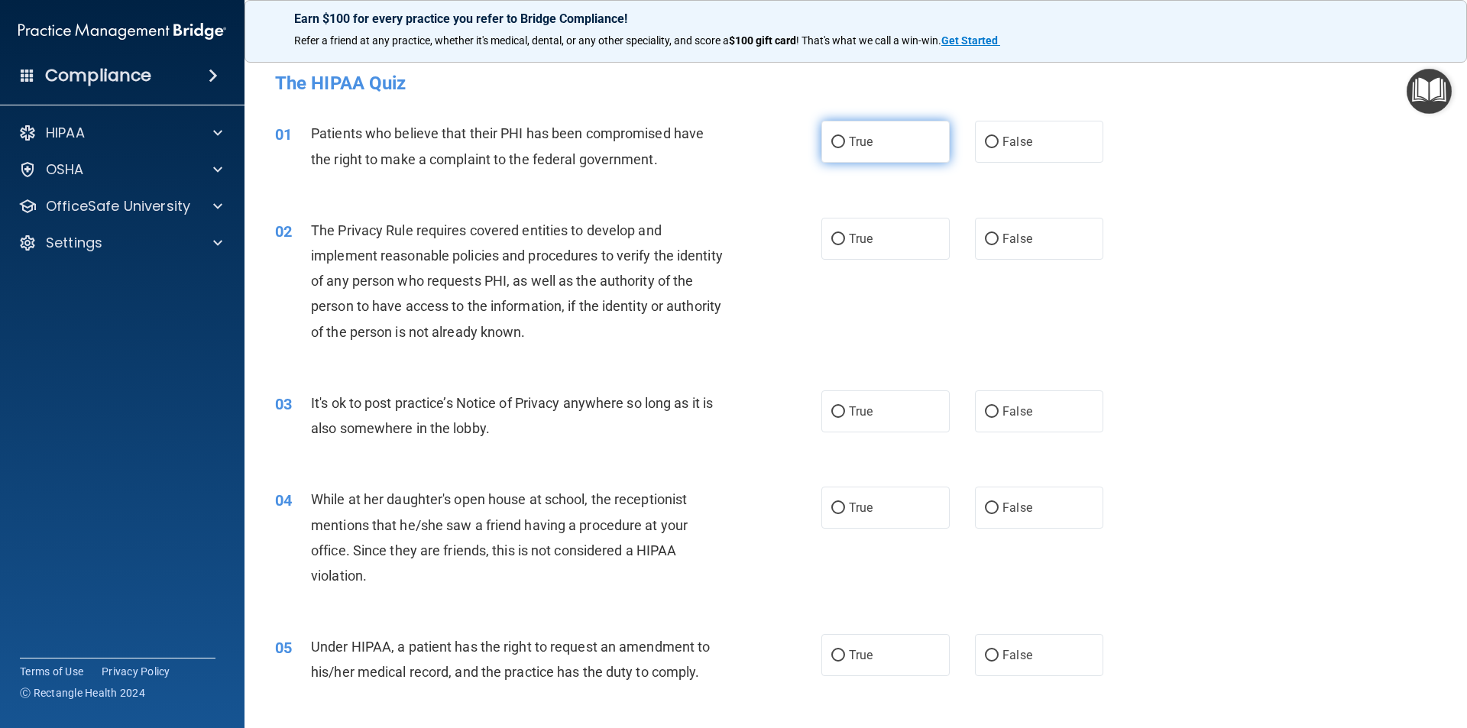
click at [837, 143] on input "True" at bounding box center [838, 142] width 14 height 11
radio input "true"
click at [831, 234] on input "True" at bounding box center [838, 239] width 14 height 11
radio input "true"
click at [993, 413] on label "False" at bounding box center [1039, 411] width 128 height 42
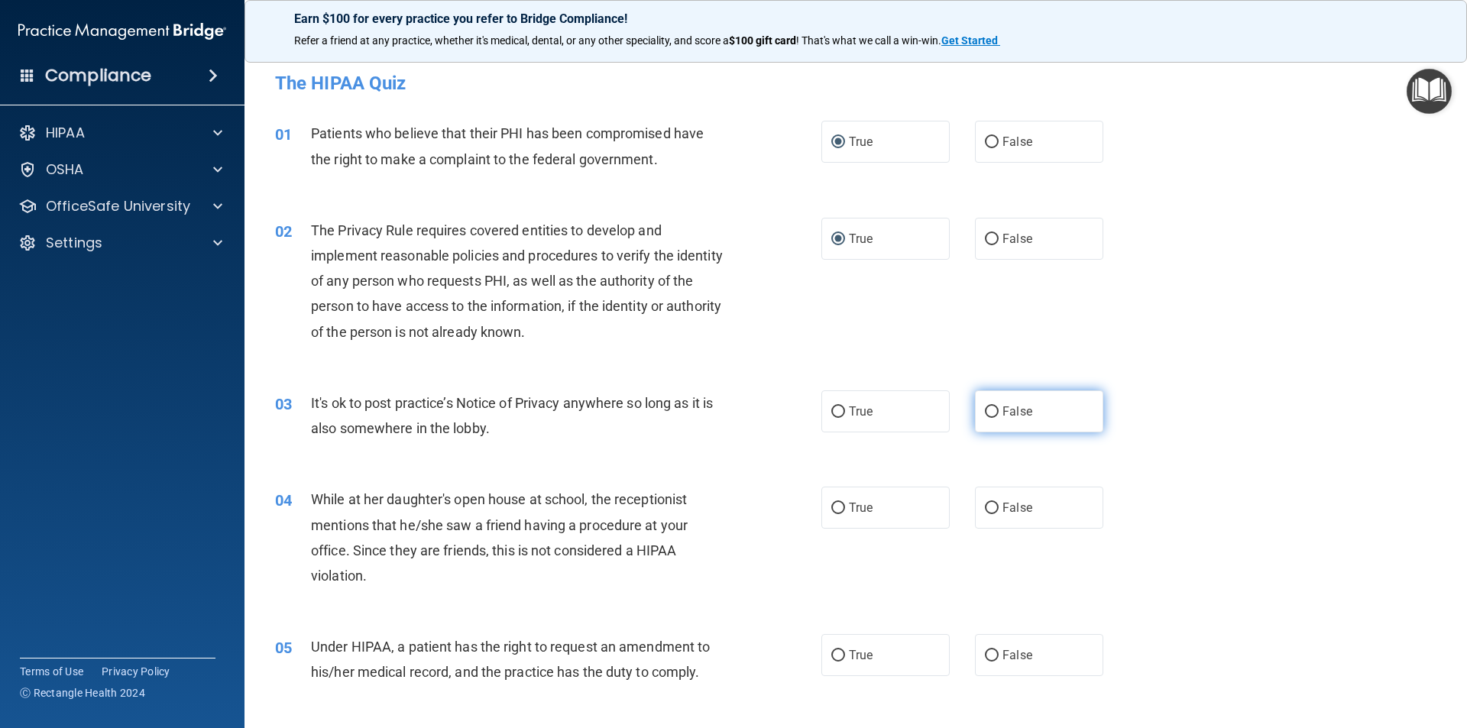
click at [993, 413] on input "False" at bounding box center [992, 411] width 14 height 11
radio input "true"
click at [987, 508] on input "False" at bounding box center [992, 508] width 14 height 11
radio input "true"
click at [986, 653] on input "False" at bounding box center [992, 655] width 14 height 11
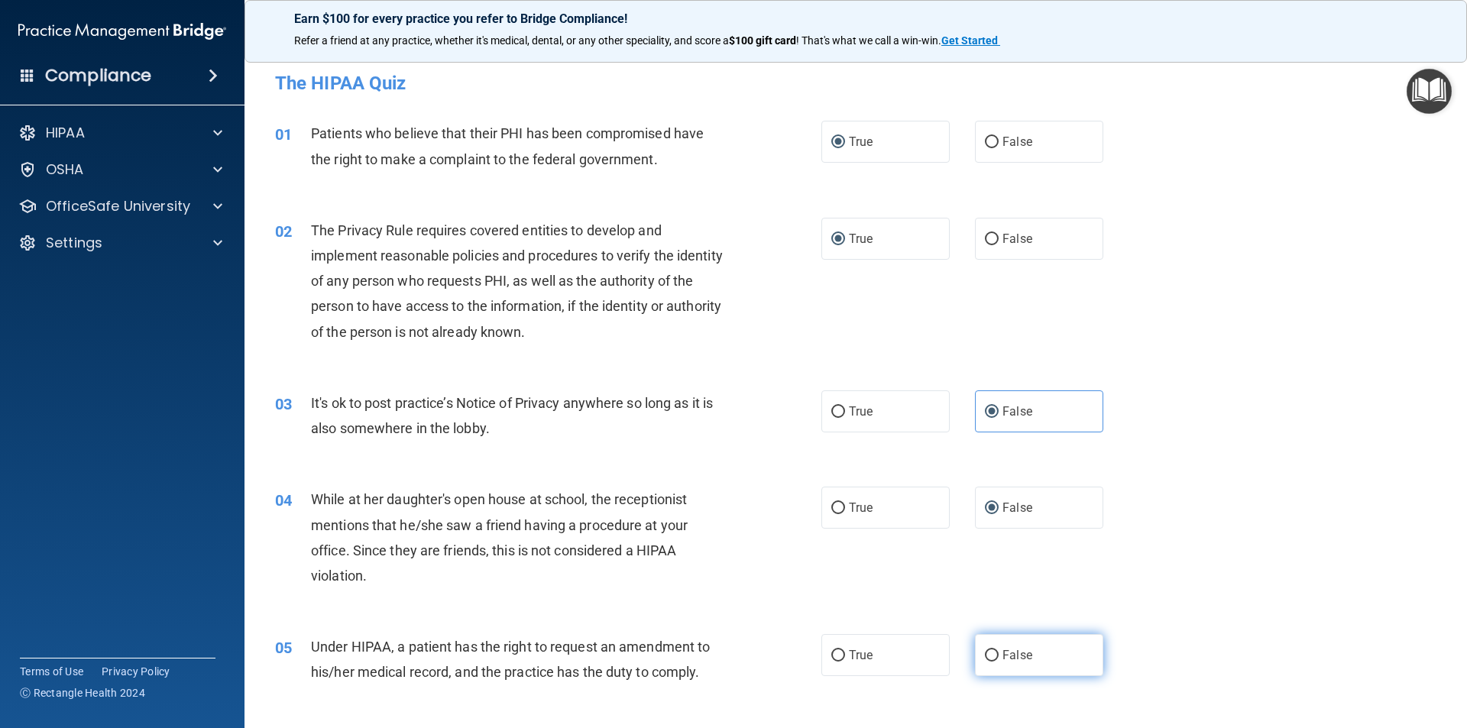
radio input "true"
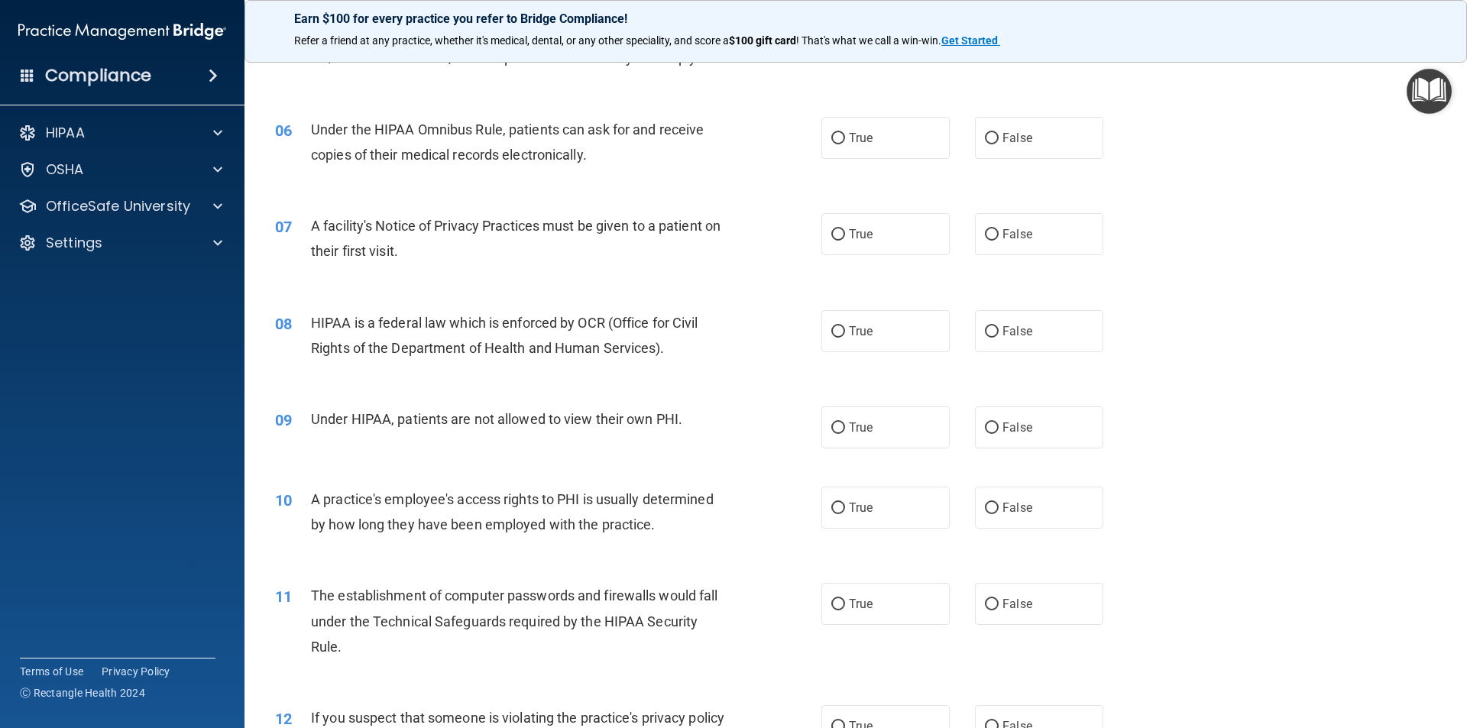
scroll to position [623, 0]
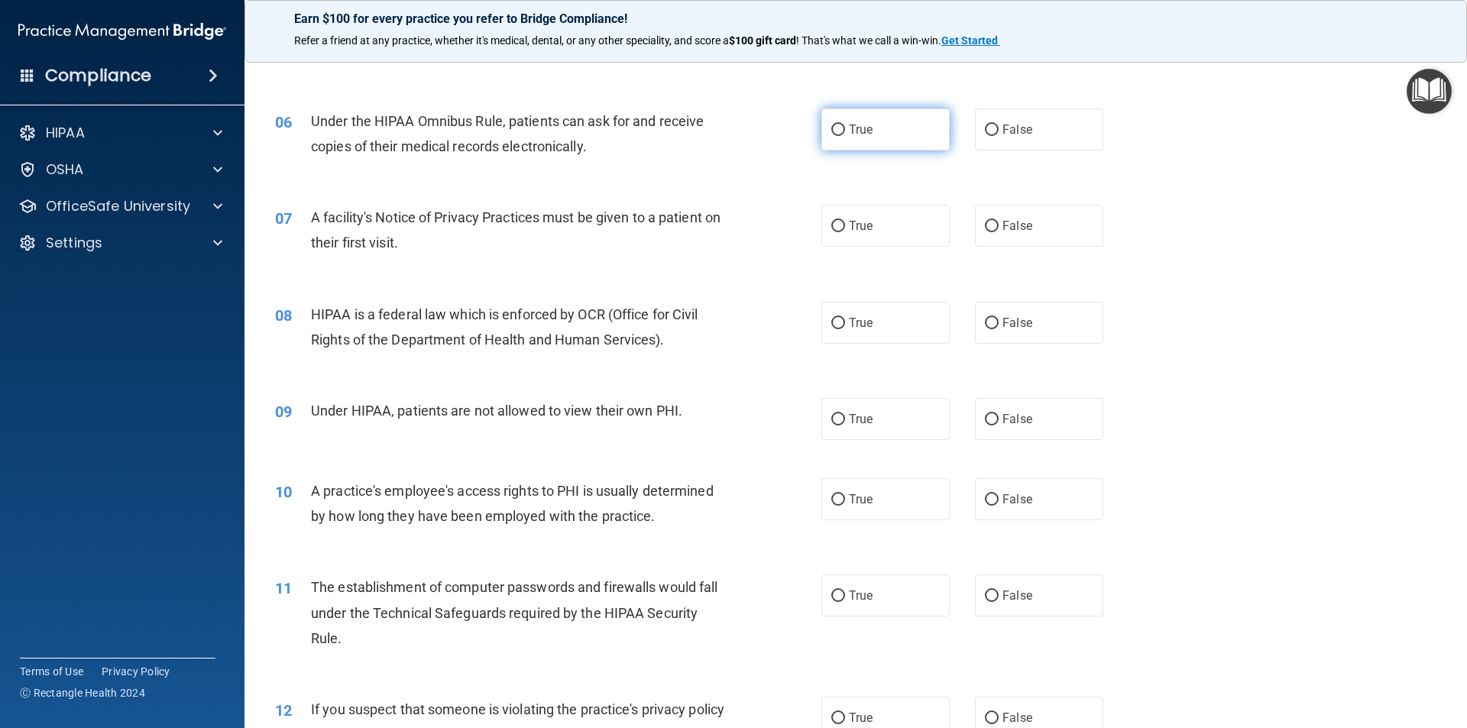
click at [836, 128] on input "True" at bounding box center [838, 130] width 14 height 11
radio input "true"
click at [833, 228] on input "True" at bounding box center [838, 226] width 14 height 11
radio input "true"
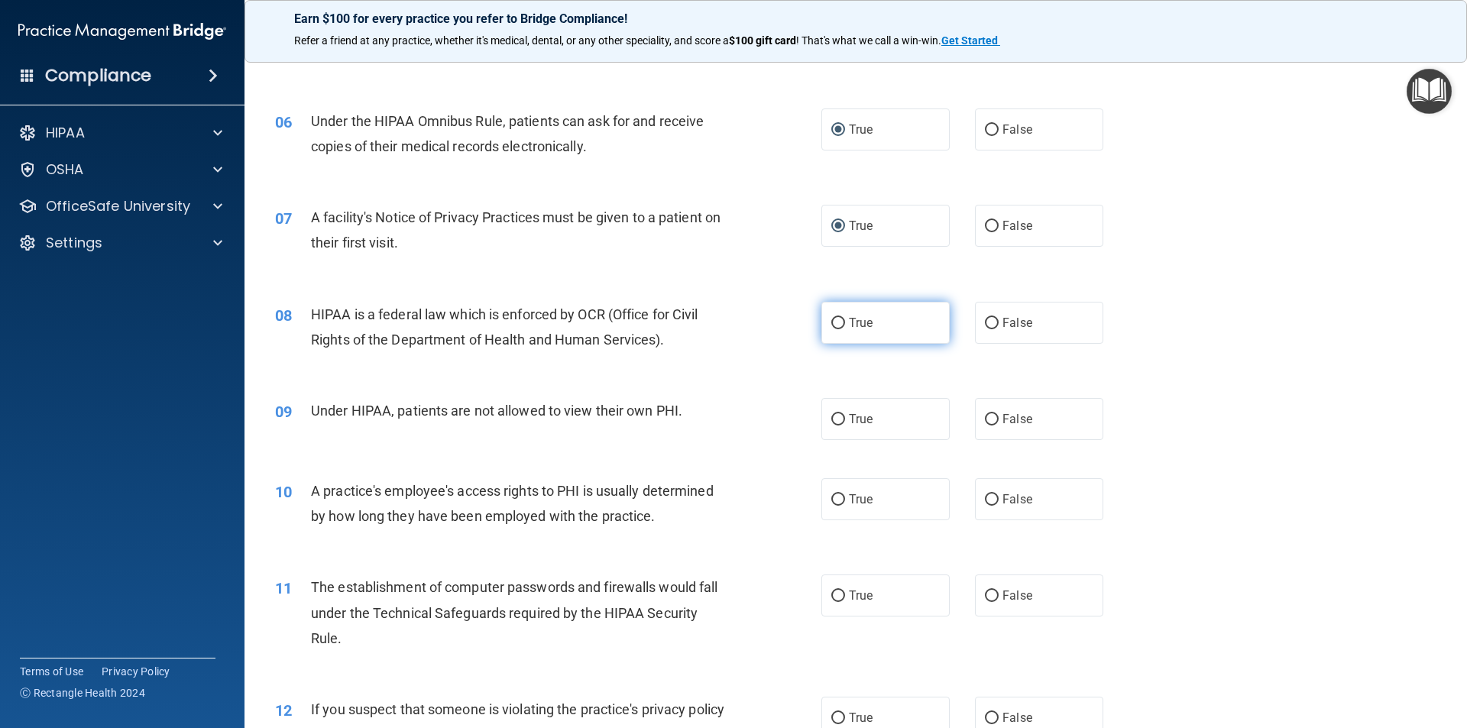
click at [831, 319] on input "True" at bounding box center [838, 323] width 14 height 11
radio input "true"
click at [985, 419] on input "False" at bounding box center [992, 419] width 14 height 11
radio input "true"
click at [985, 494] on input "False" at bounding box center [992, 499] width 14 height 11
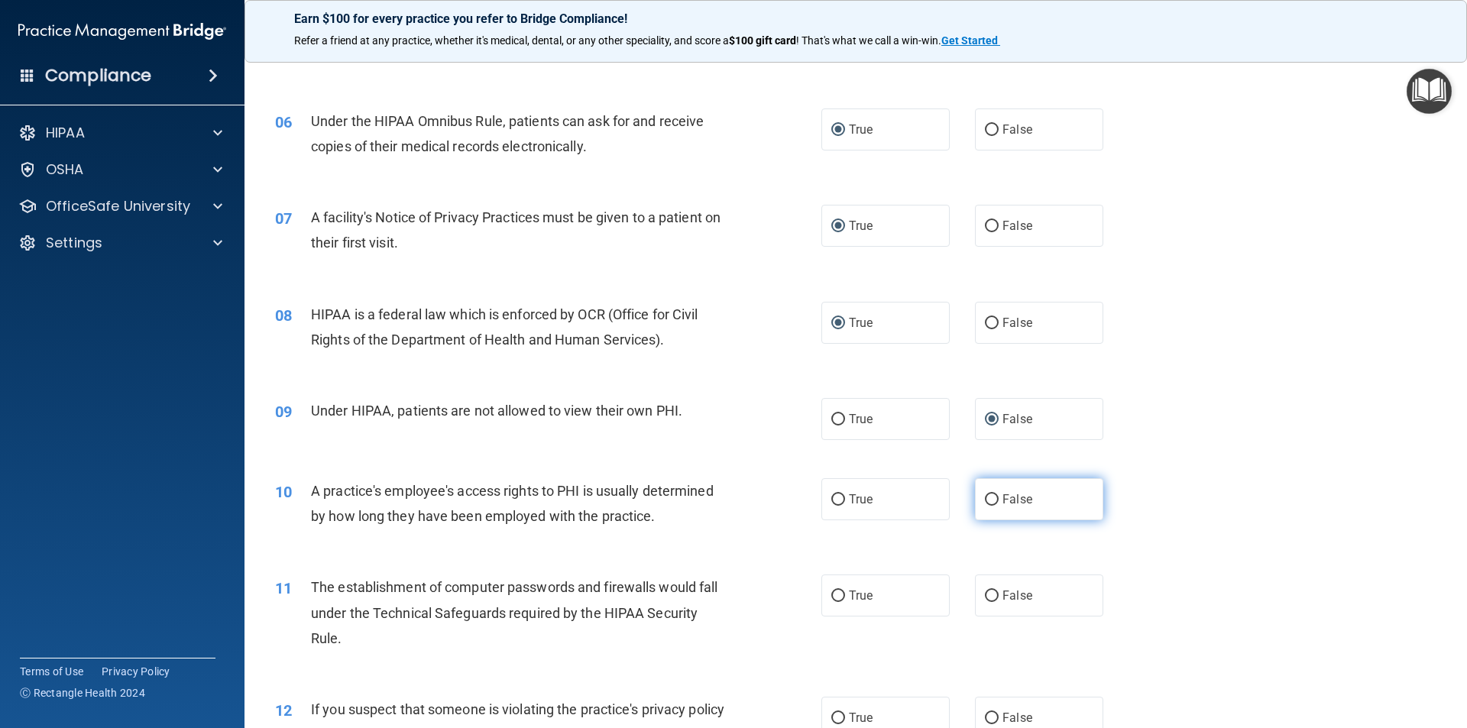
radio input "true"
click at [835, 597] on input "True" at bounding box center [838, 596] width 14 height 11
radio input "true"
drag, startPoint x: 829, startPoint y: 713, endPoint x: 876, endPoint y: 698, distance: 49.5
click at [831, 713] on input "True" at bounding box center [838, 718] width 14 height 11
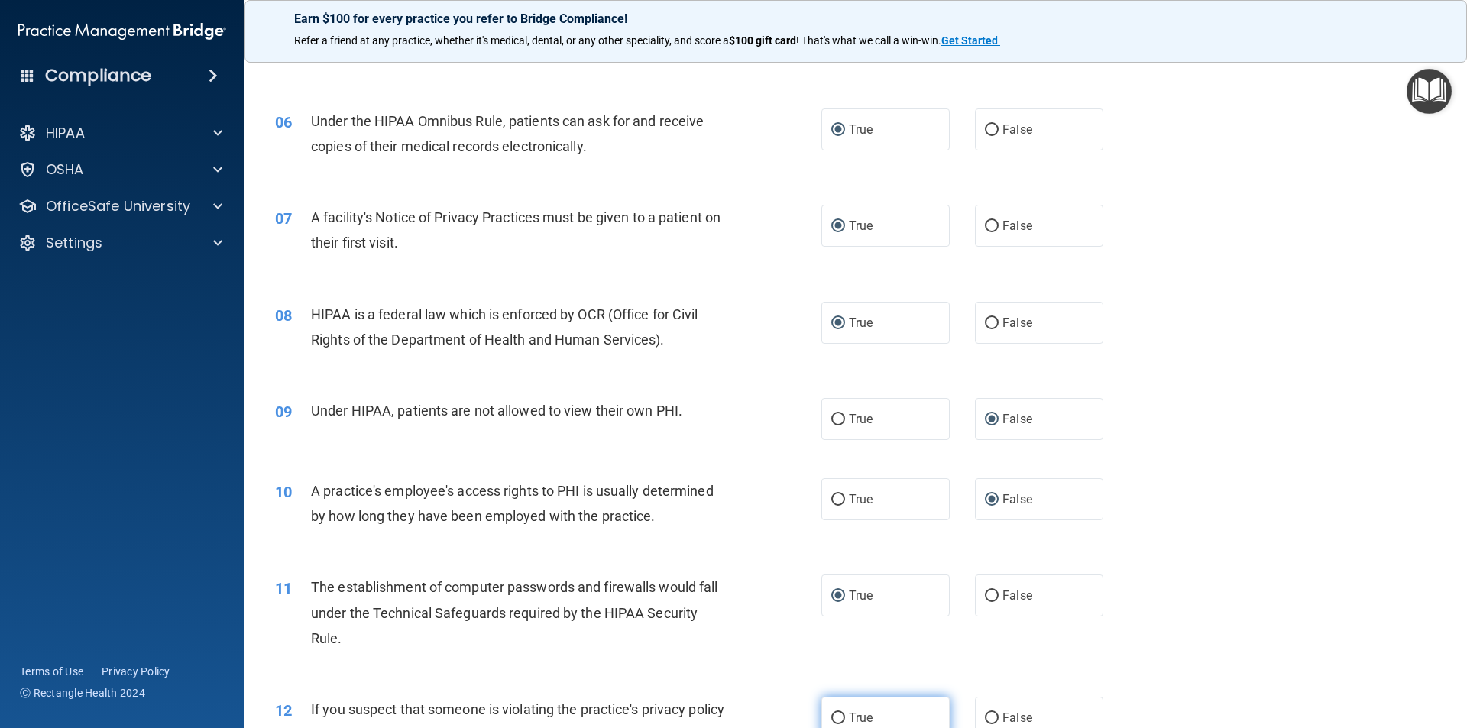
radio input "true"
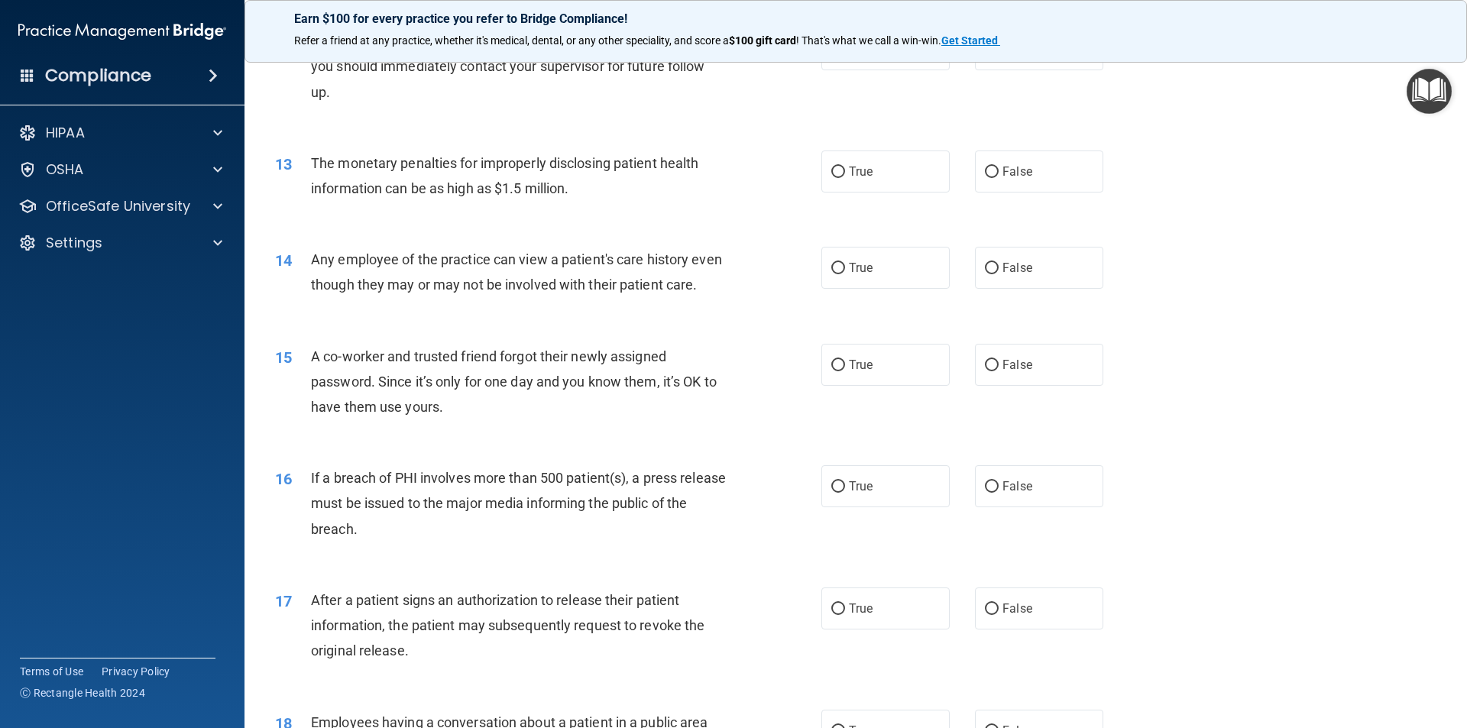
scroll to position [1304, 0]
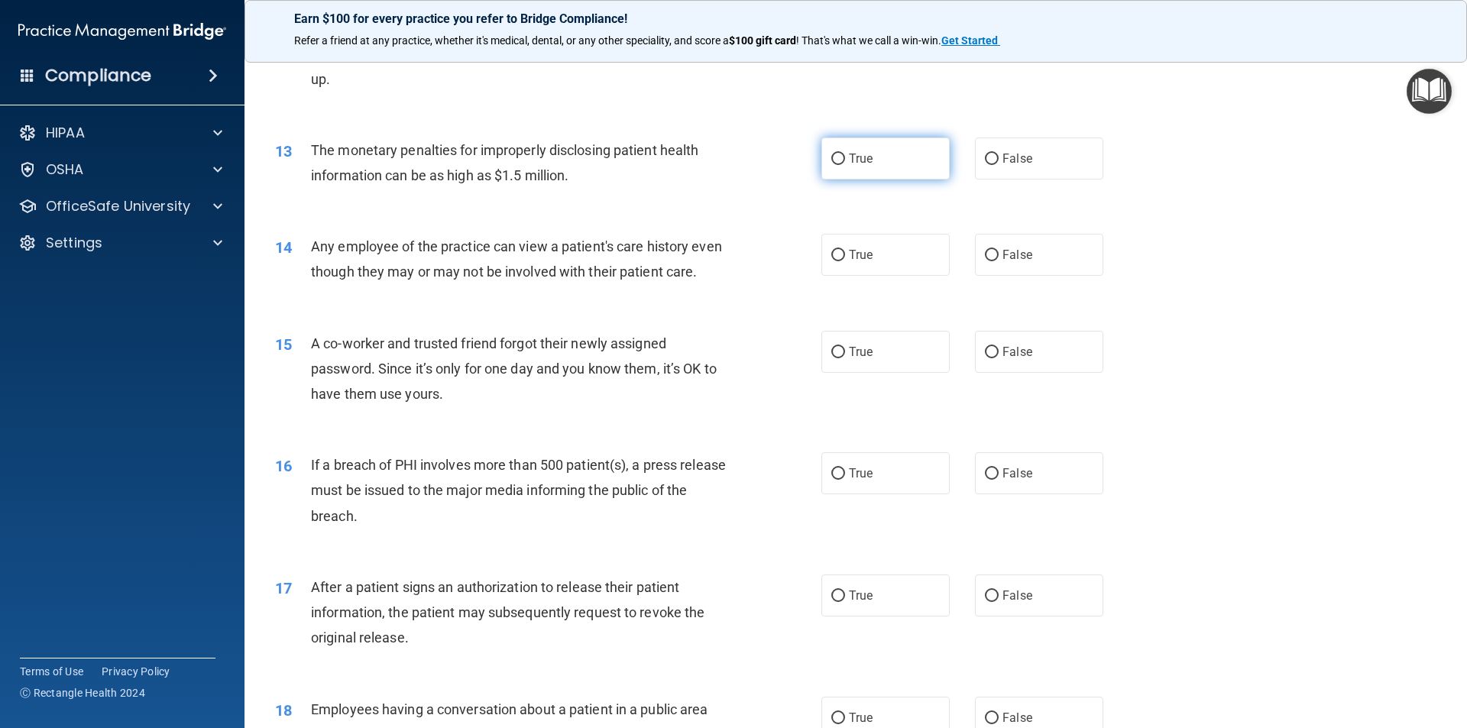
click at [831, 159] on input "True" at bounding box center [838, 159] width 14 height 11
radio input "true"
click at [986, 254] on input "False" at bounding box center [992, 255] width 14 height 11
radio input "true"
click at [985, 358] on input "False" at bounding box center [992, 352] width 14 height 11
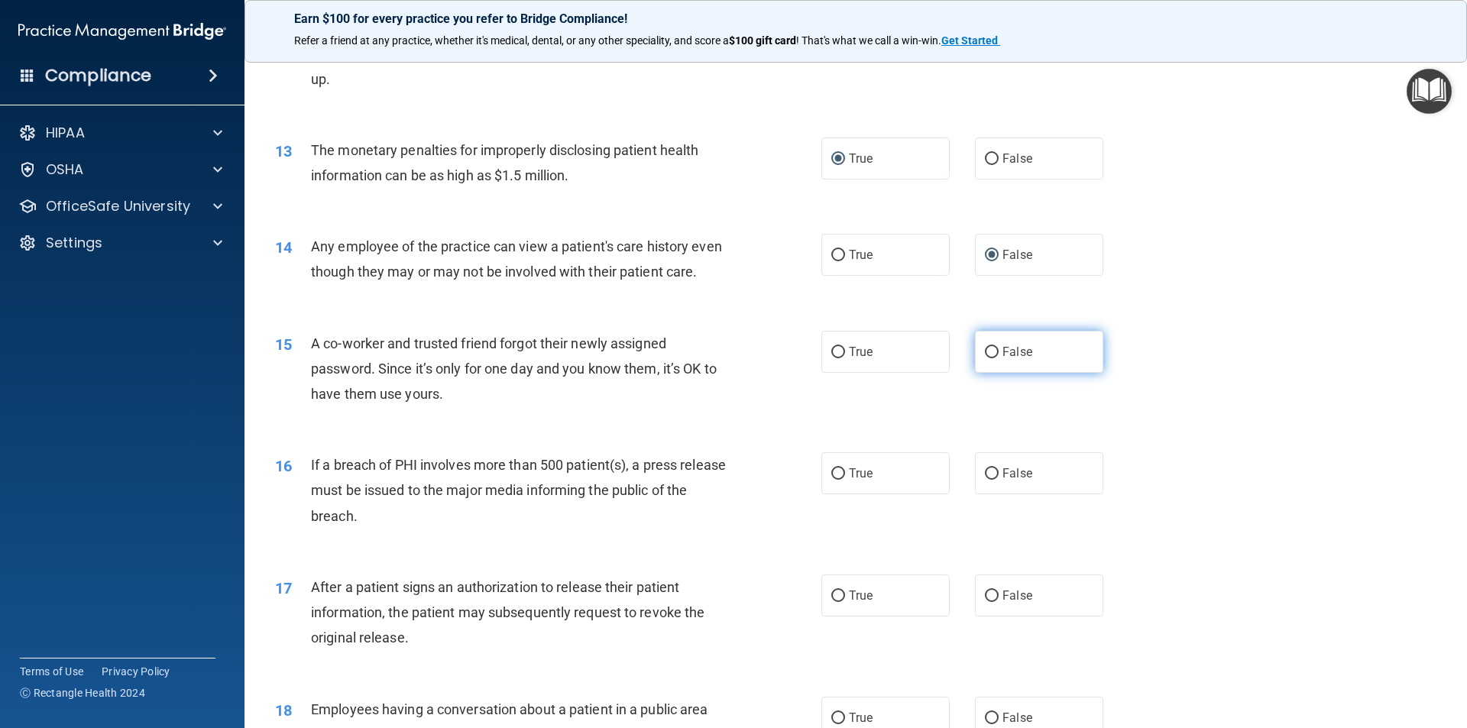
radio input "true"
click at [834, 480] on input "True" at bounding box center [838, 473] width 14 height 11
radio input "true"
click at [829, 612] on label "True" at bounding box center [885, 596] width 128 height 42
click at [831, 602] on input "True" at bounding box center [838, 596] width 14 height 11
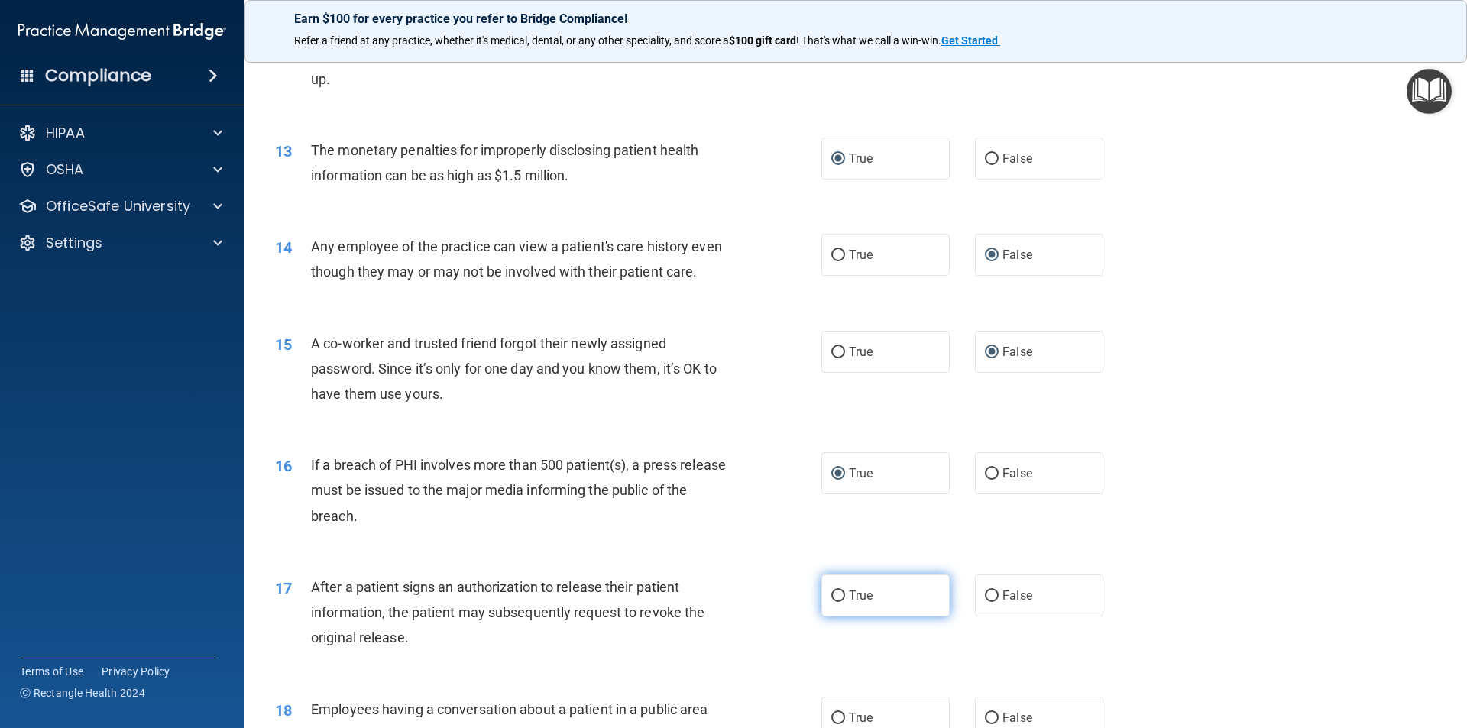
radio input "true"
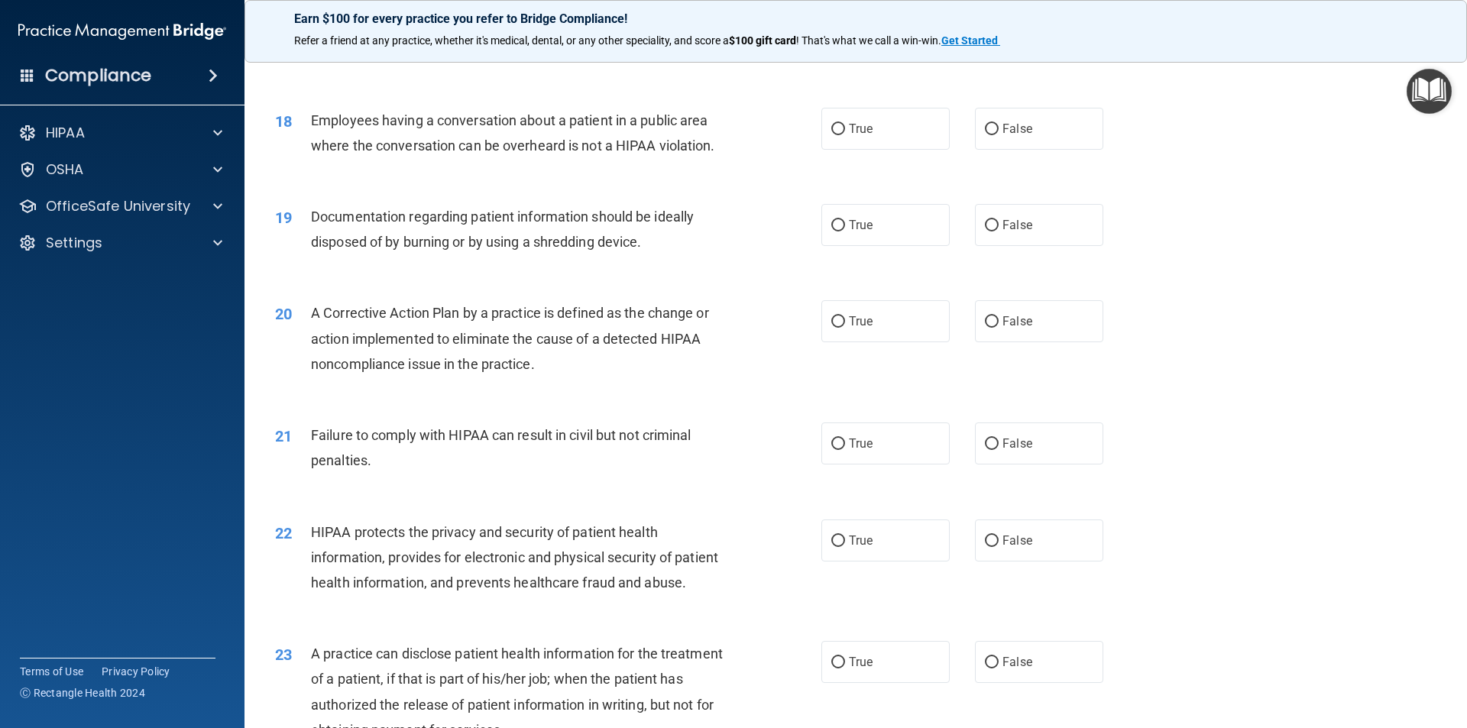
scroll to position [1914, 0]
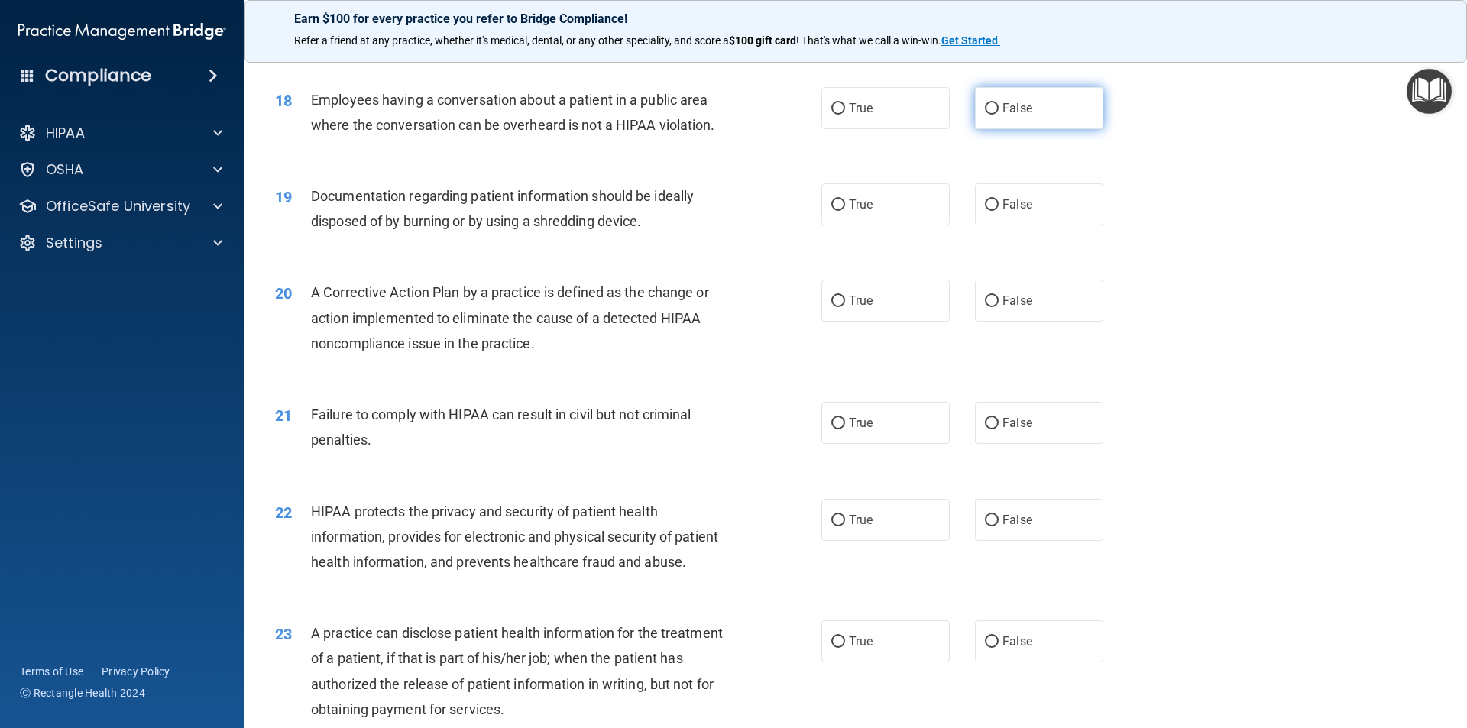
click at [985, 115] on input "False" at bounding box center [992, 108] width 14 height 11
radio input "true"
click at [832, 211] on input "True" at bounding box center [838, 204] width 14 height 11
radio input "true"
click at [849, 308] on span "True" at bounding box center [861, 300] width 24 height 15
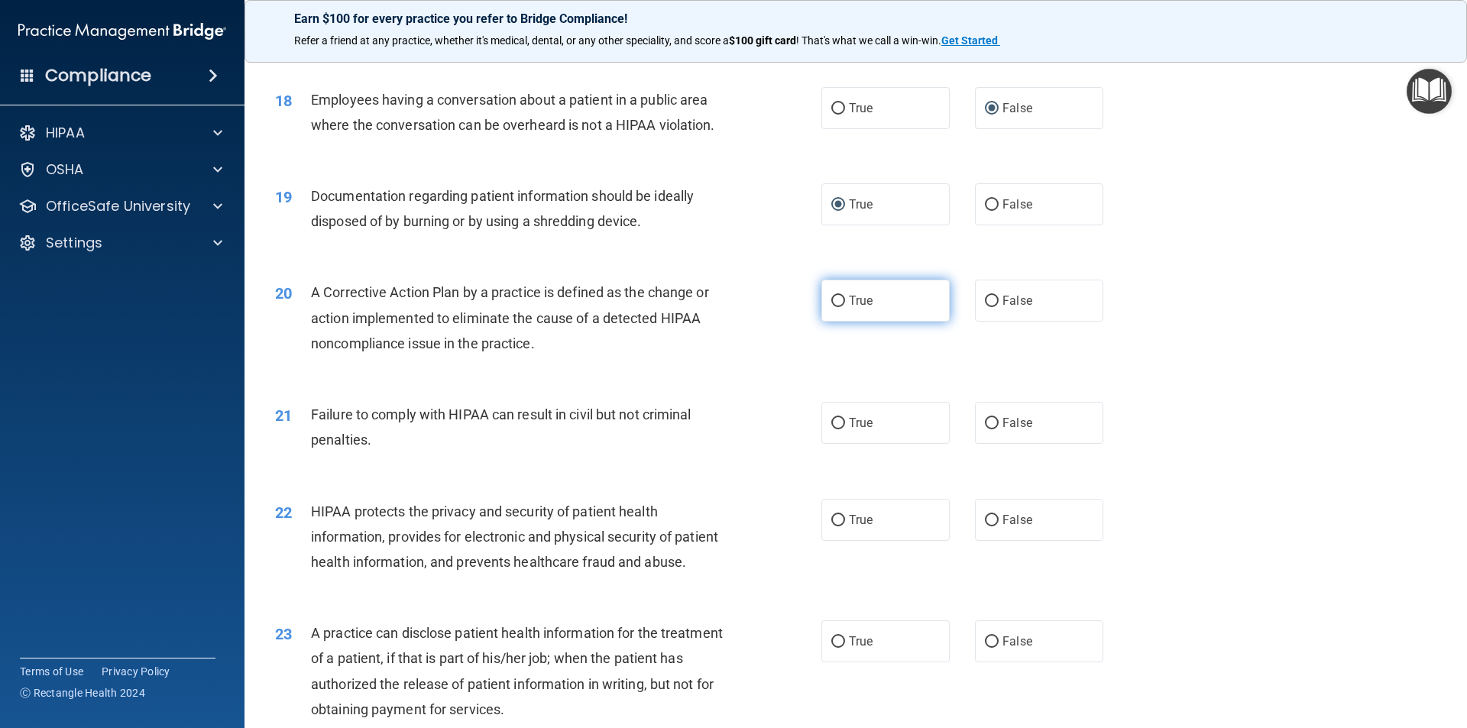
click at [845, 307] on input "True" at bounding box center [838, 301] width 14 height 11
radio input "true"
click at [985, 429] on input "False" at bounding box center [992, 423] width 14 height 11
radio input "true"
click at [835, 526] on input "True" at bounding box center [838, 520] width 14 height 11
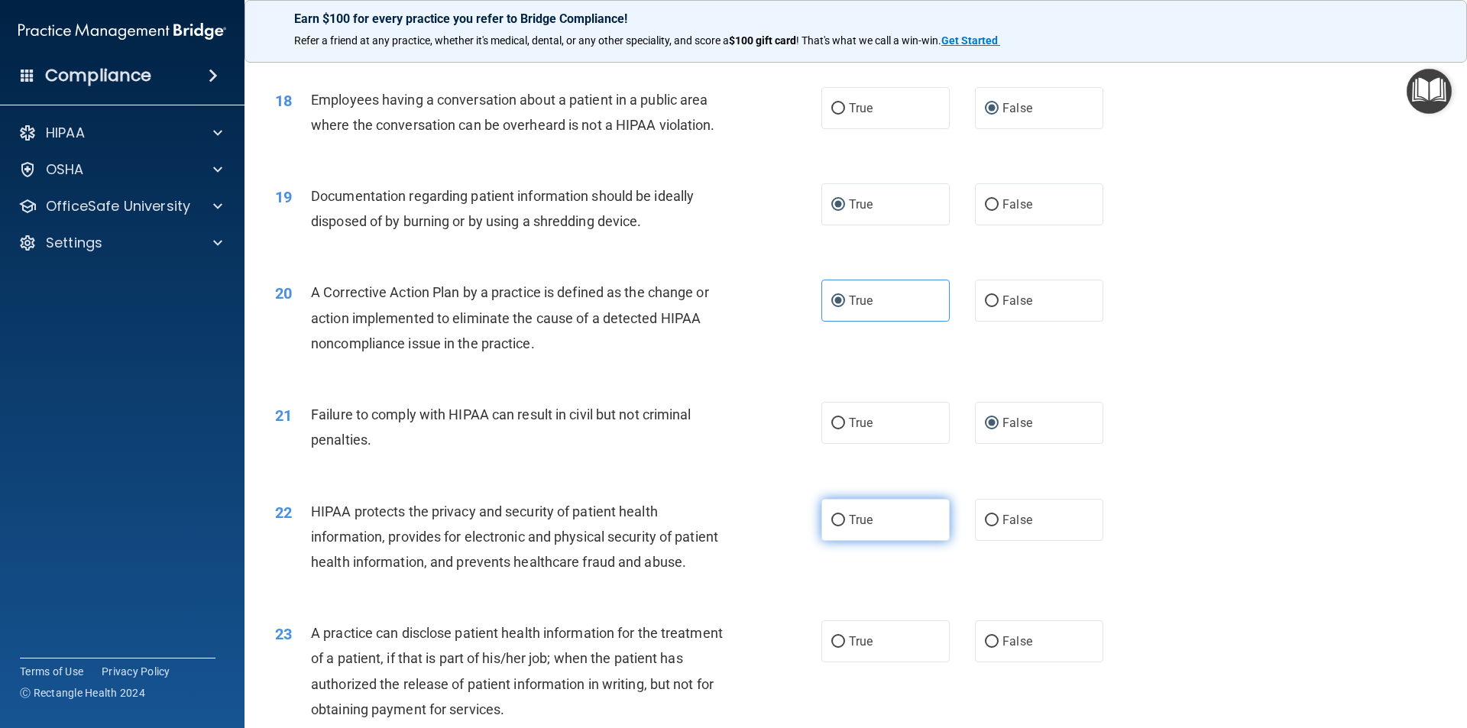
radio input "true"
click at [993, 662] on label "False" at bounding box center [1039, 641] width 128 height 42
click at [993, 648] on input "False" at bounding box center [992, 641] width 14 height 11
radio input "true"
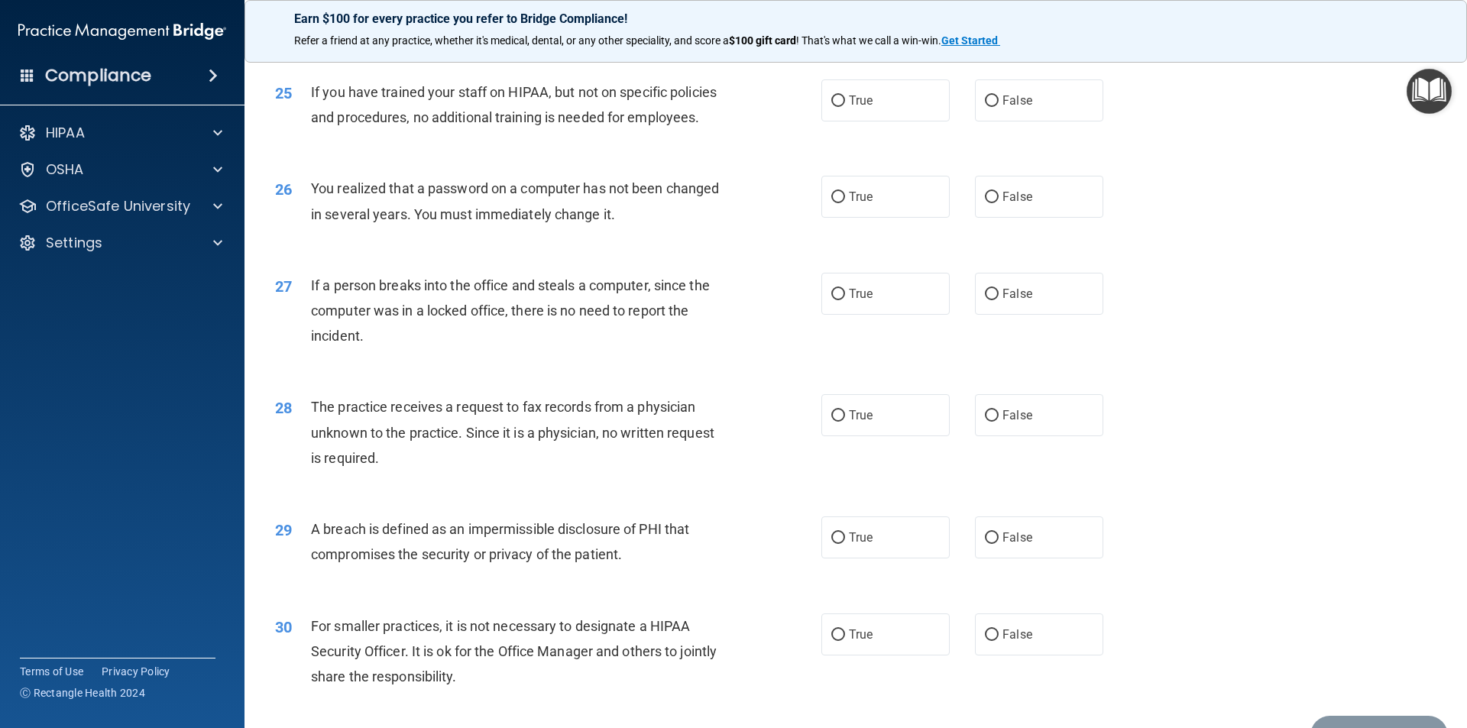
scroll to position [2758, 0]
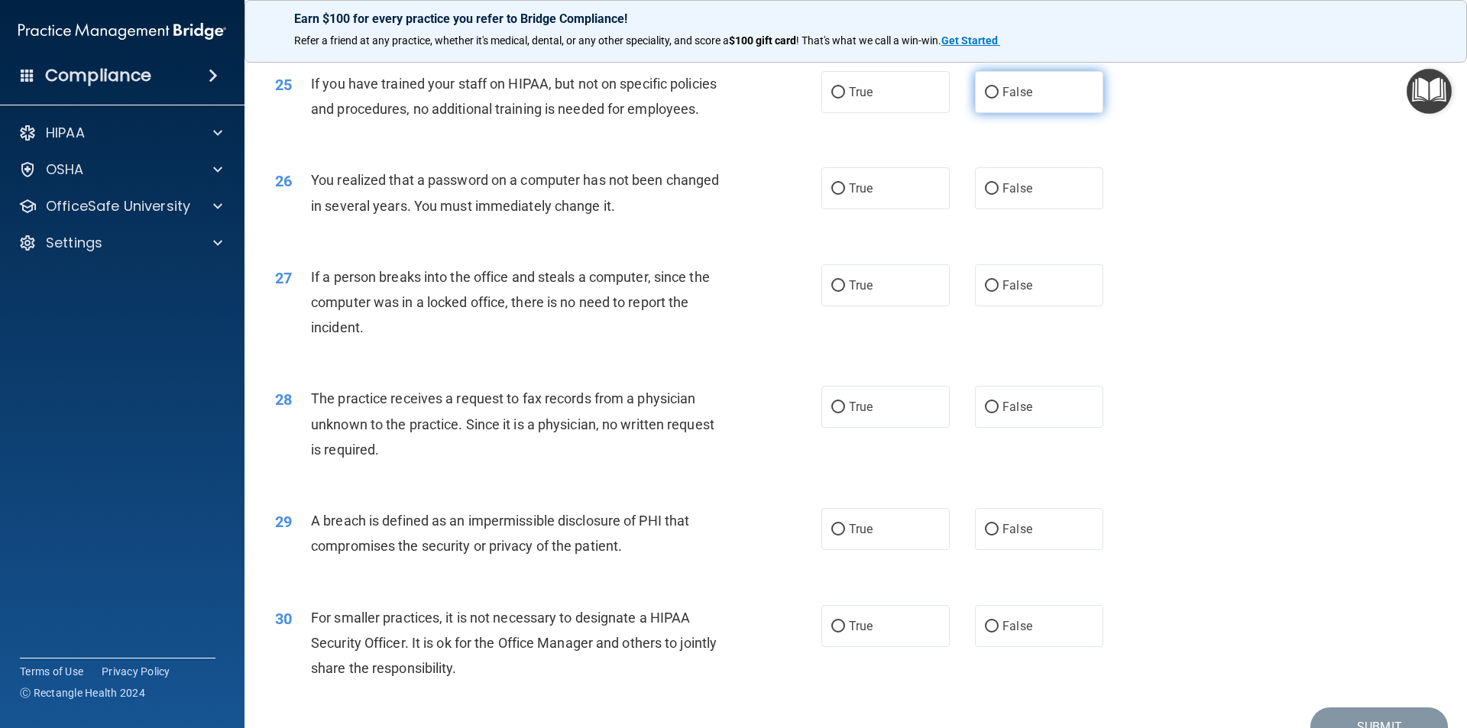
click at [991, 99] on input "False" at bounding box center [992, 92] width 14 height 11
radio input "true"
click at [834, 195] on input "True" at bounding box center [838, 188] width 14 height 11
radio input "true"
click at [985, 292] on input "False" at bounding box center [992, 285] width 14 height 11
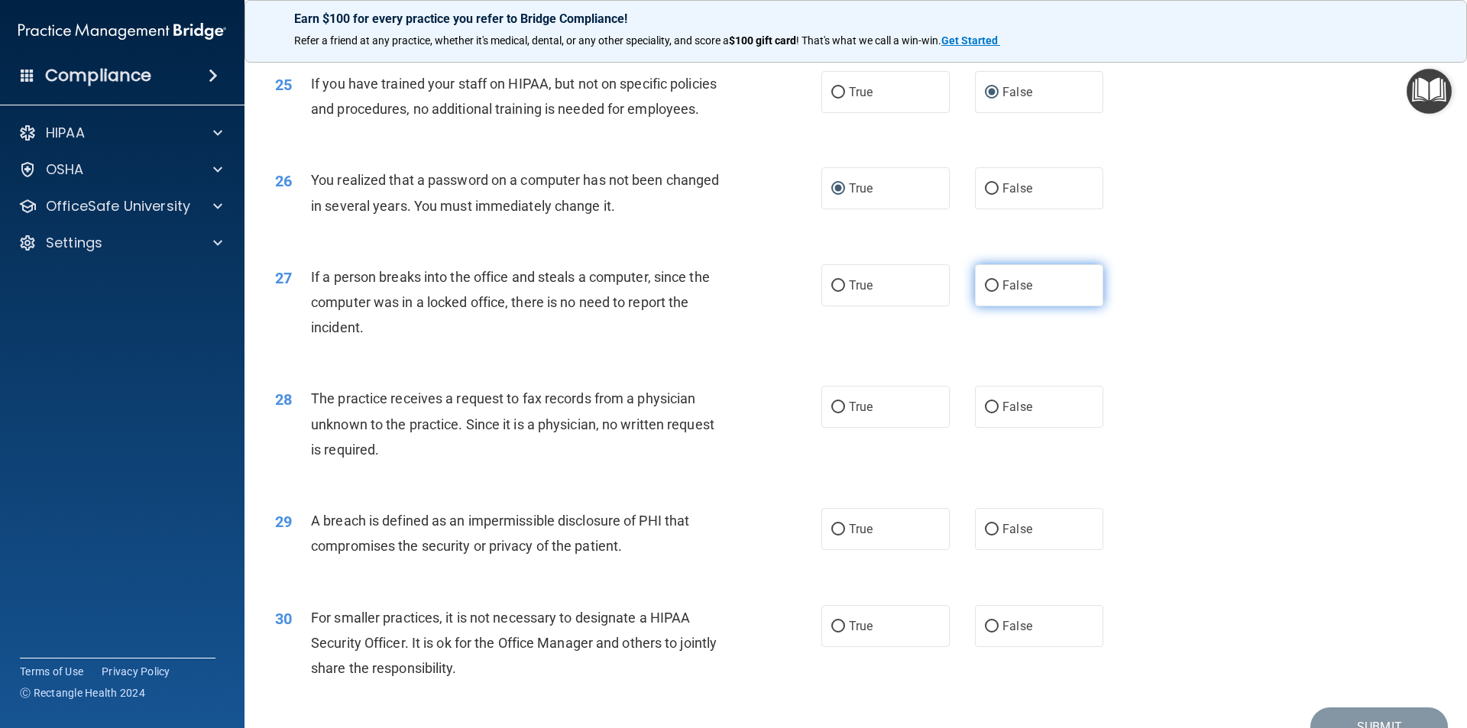
radio input "true"
click at [985, 413] on input "False" at bounding box center [992, 407] width 14 height 11
radio input "true"
click at [838, 536] on input "True" at bounding box center [838, 529] width 14 height 11
radio input "true"
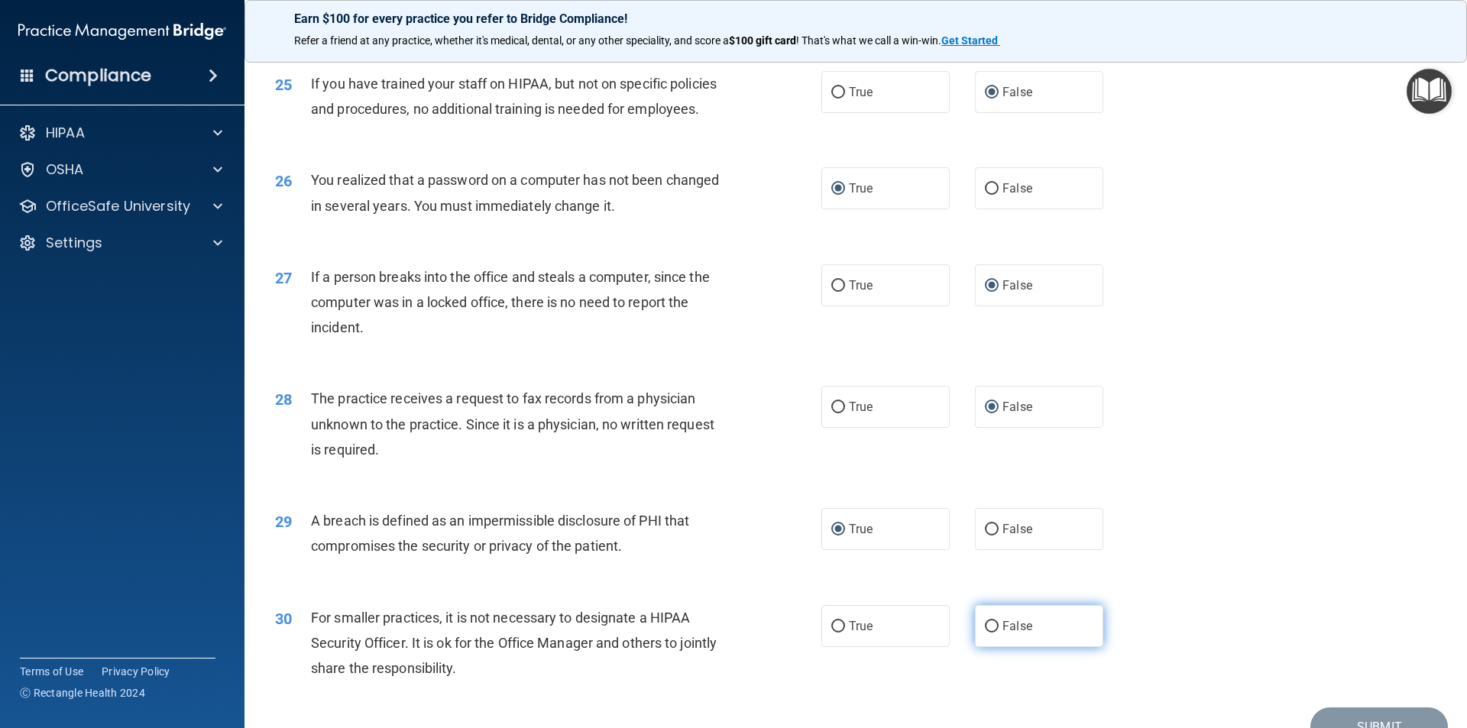
click at [987, 633] on input "False" at bounding box center [992, 626] width 14 height 11
radio input "true"
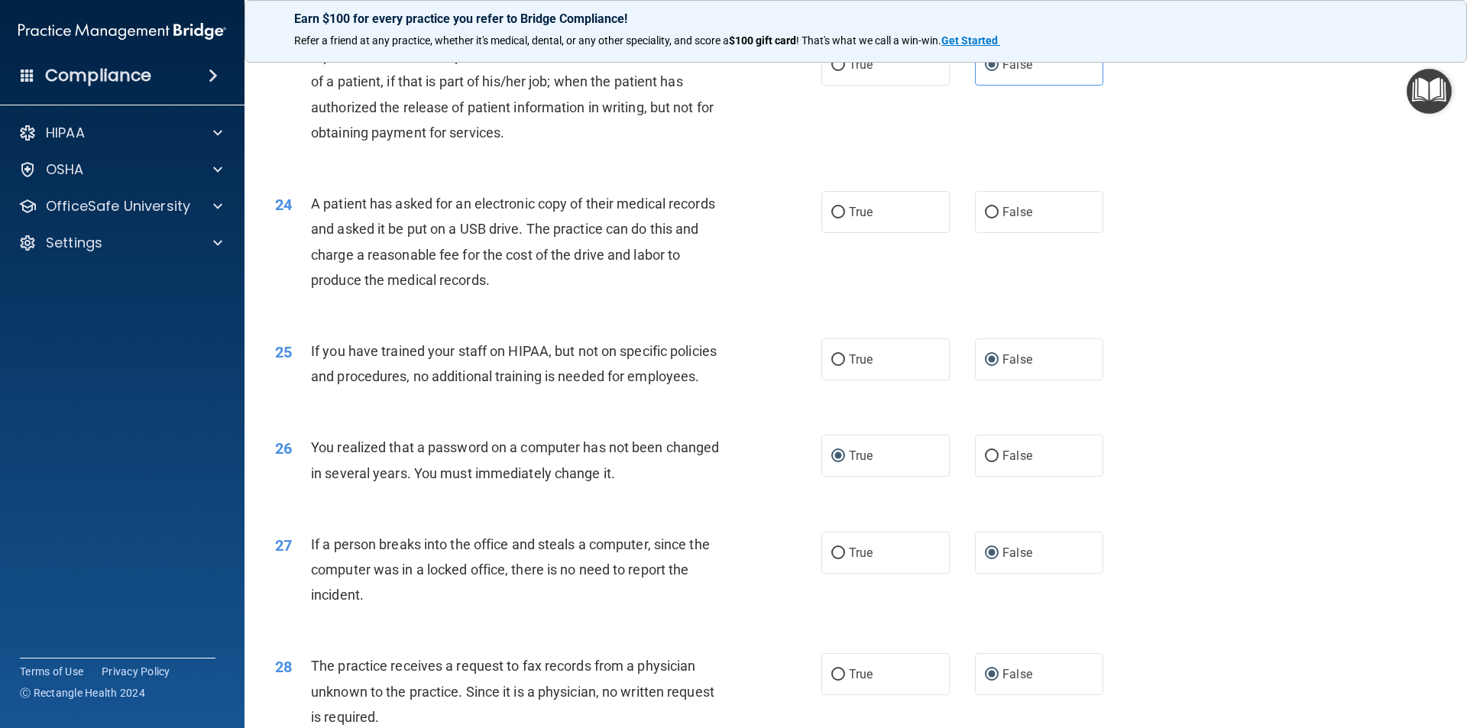
scroll to position [2482, 0]
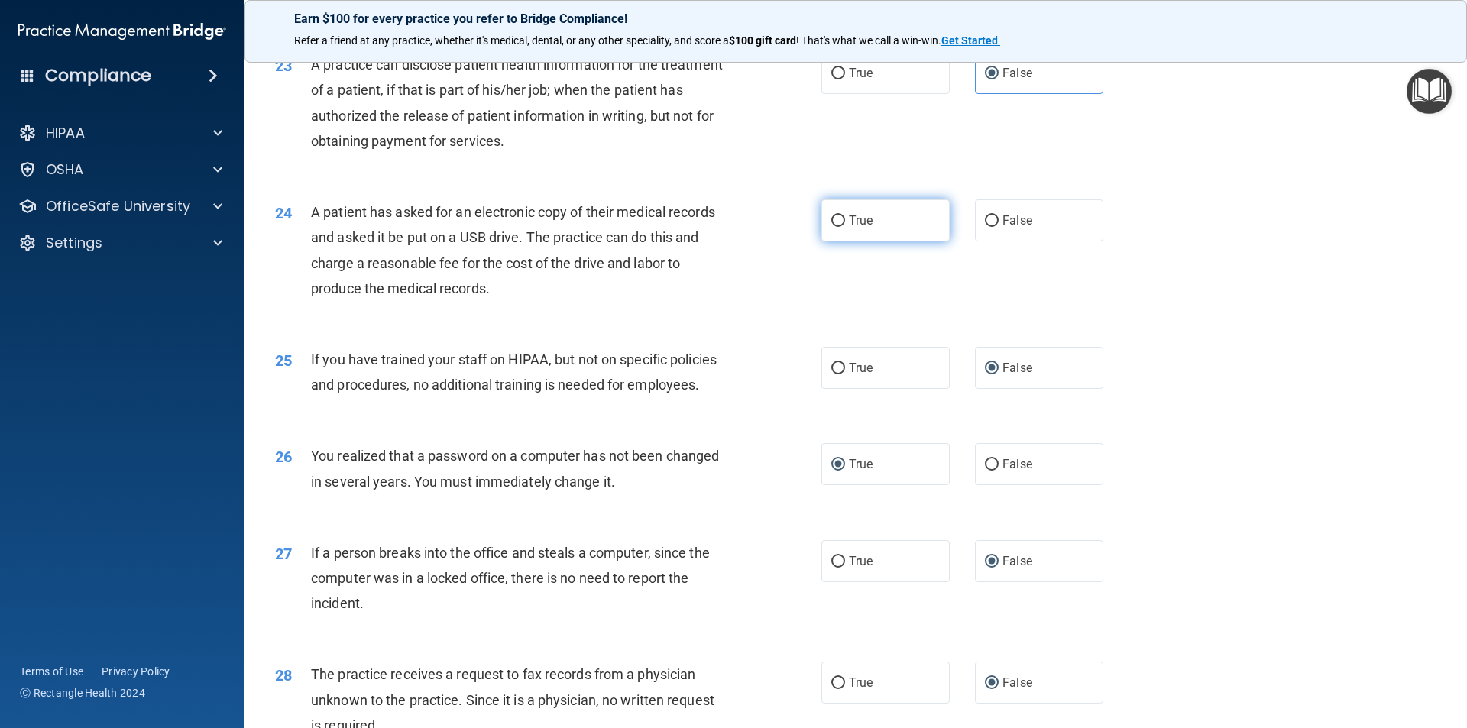
click at [839, 227] on input "True" at bounding box center [838, 220] width 14 height 11
radio input "true"
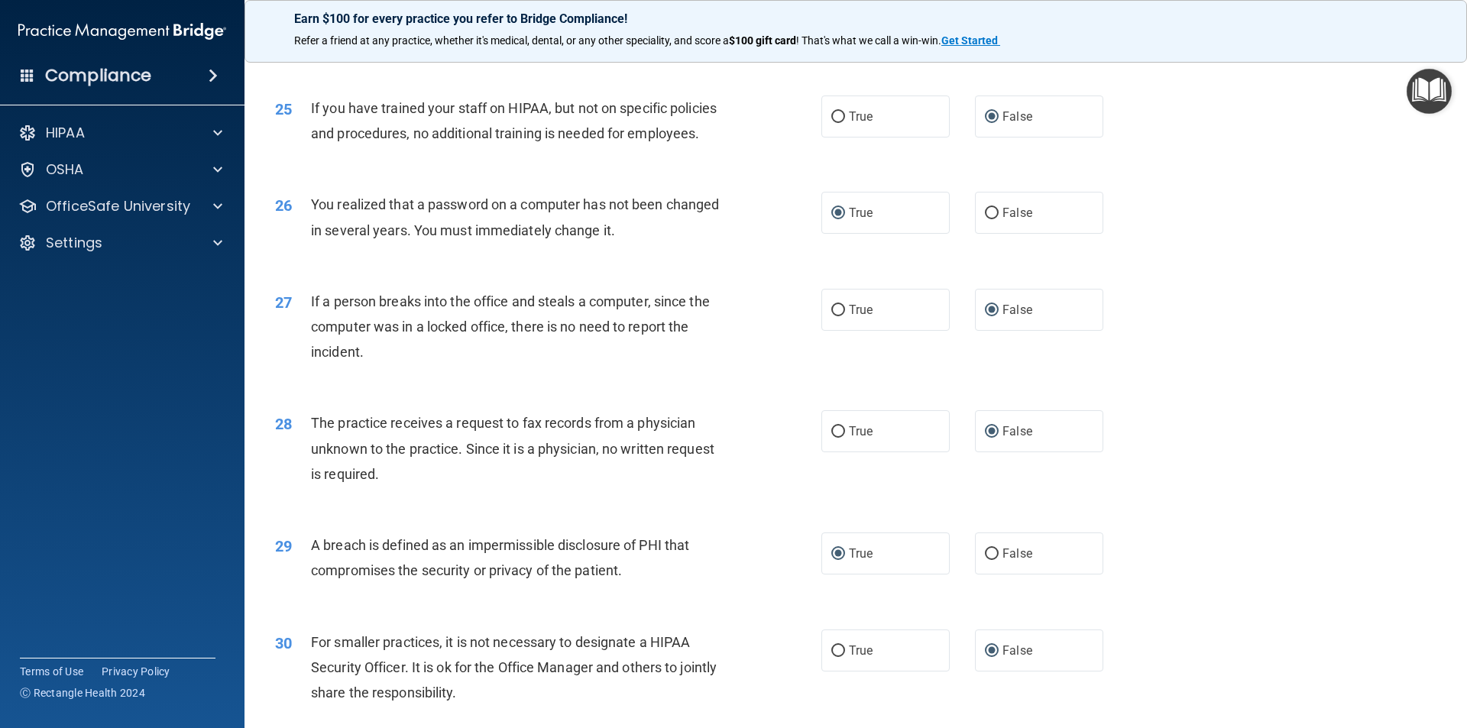
scroll to position [2888, 0]
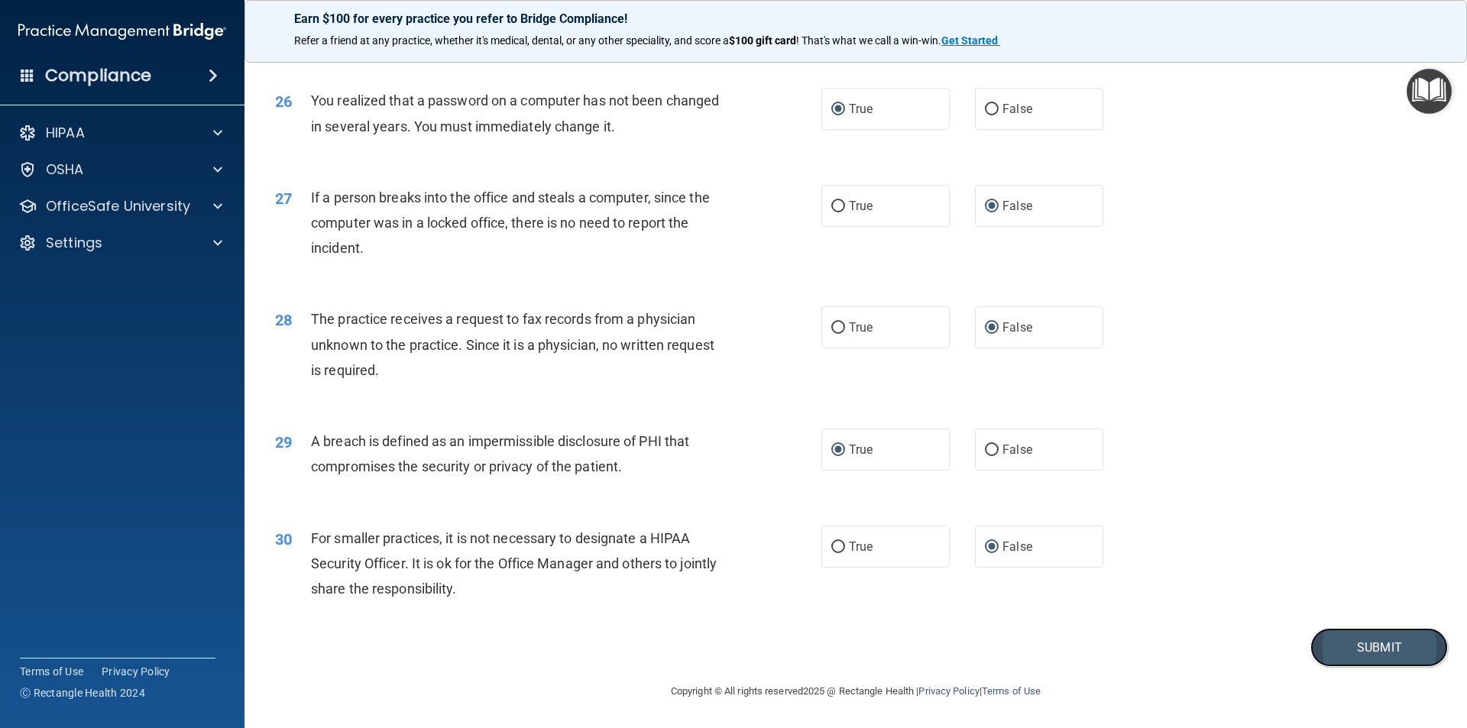
click at [1356, 642] on button "Submit" at bounding box center [1379, 647] width 138 height 39
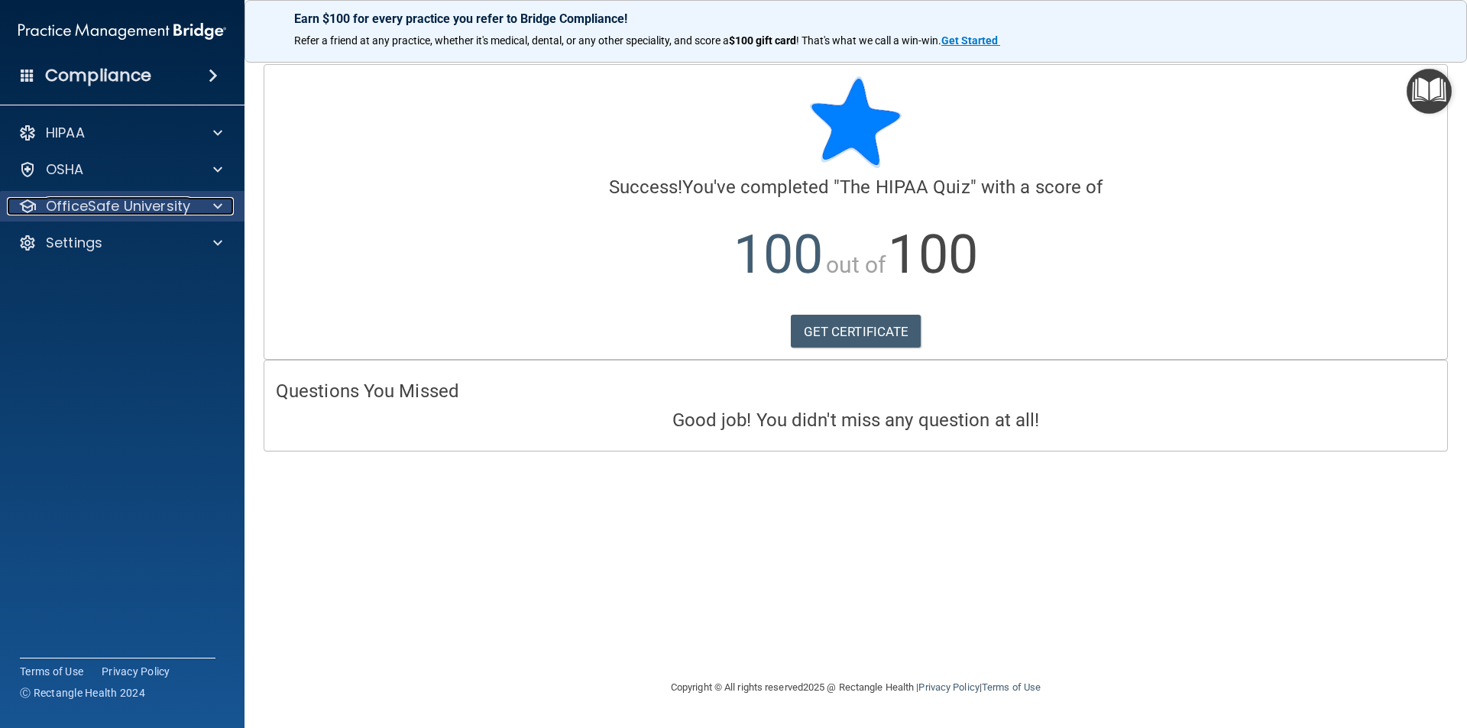
click at [87, 199] on p "OfficeSafe University" at bounding box center [118, 206] width 144 height 18
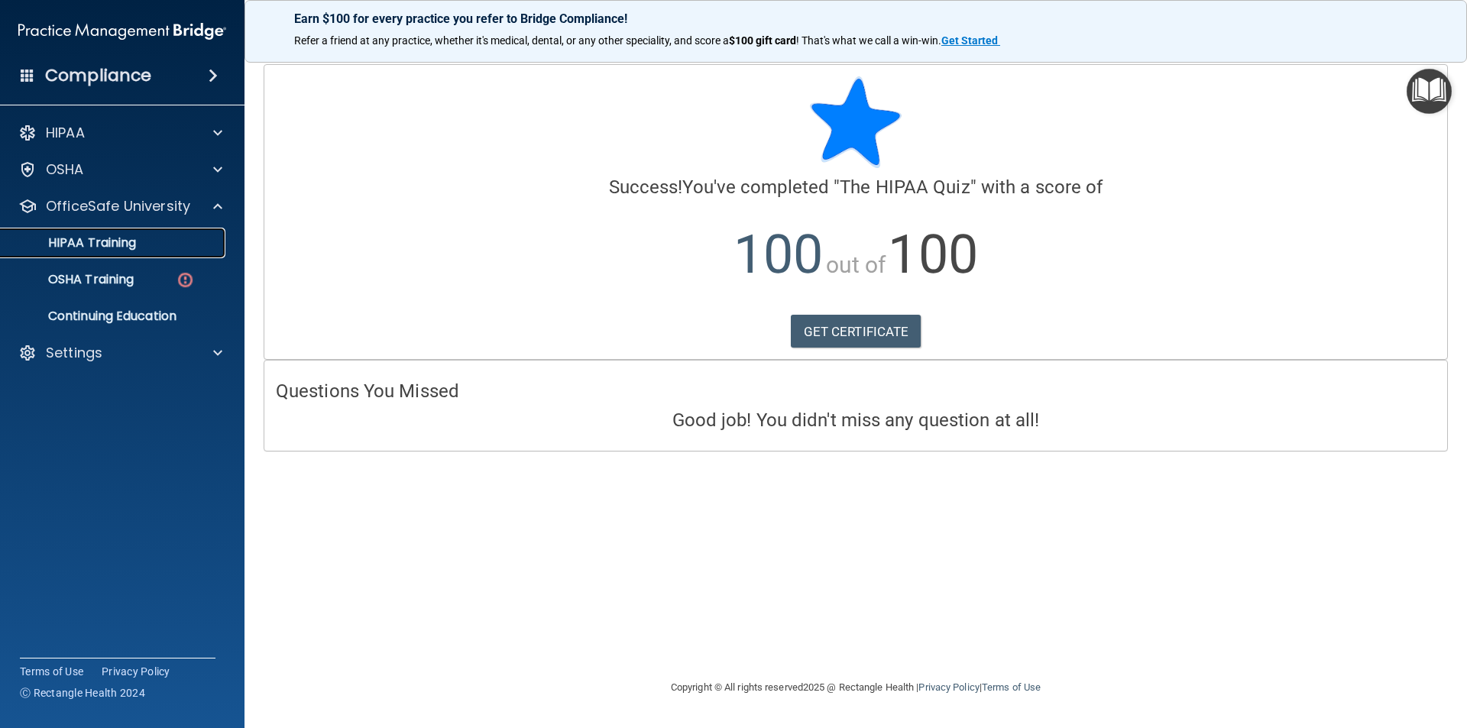
click at [109, 245] on p "HIPAA Training" at bounding box center [73, 242] width 126 height 15
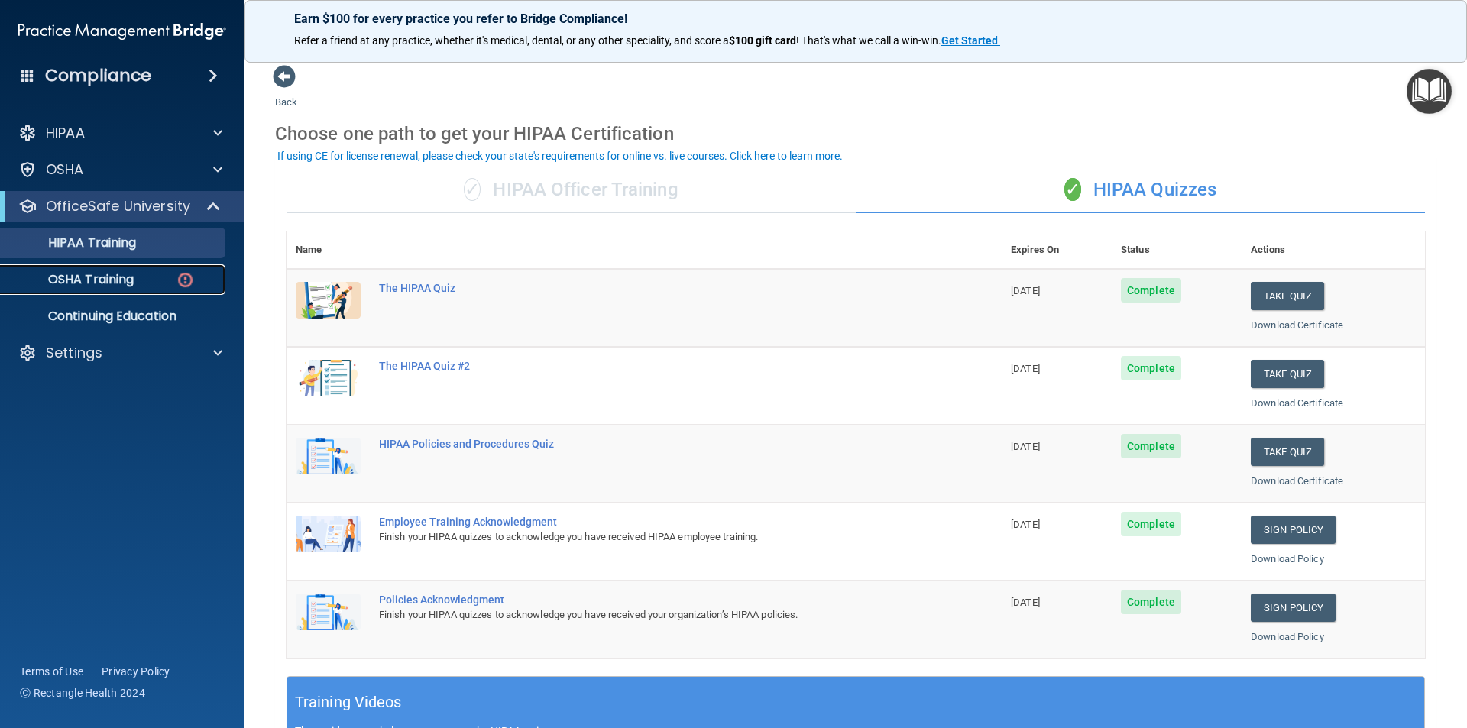
click at [96, 282] on p "OSHA Training" at bounding box center [72, 279] width 124 height 15
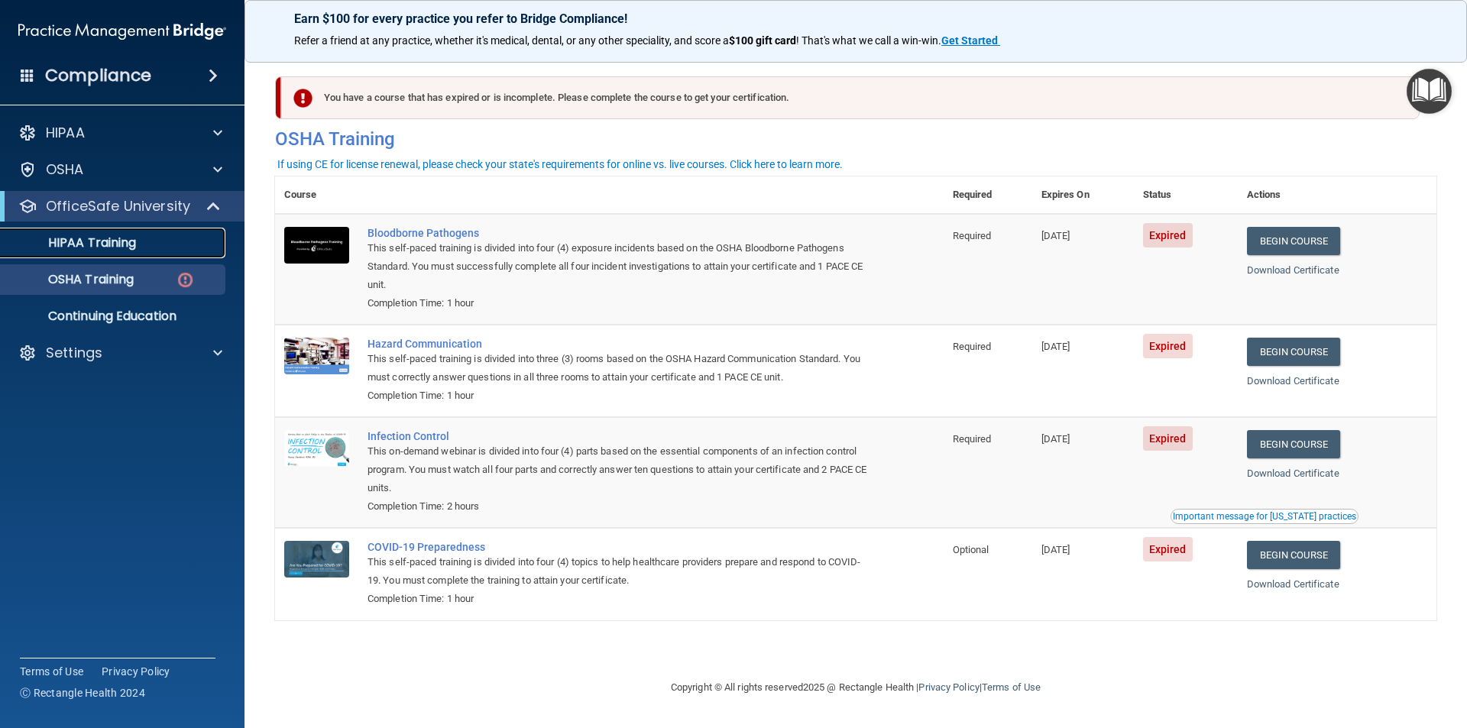
click at [121, 247] on p "HIPAA Training" at bounding box center [73, 242] width 126 height 15
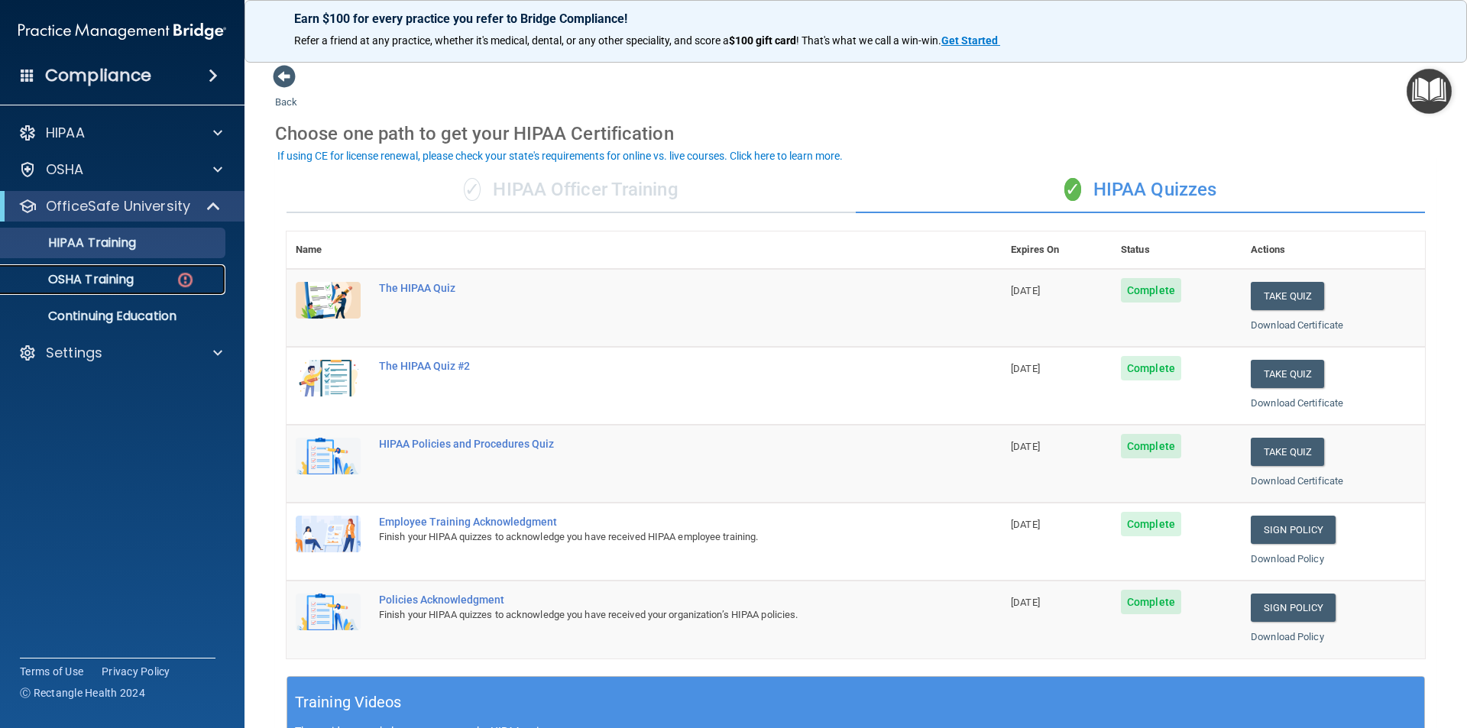
click at [117, 282] on p "OSHA Training" at bounding box center [72, 279] width 124 height 15
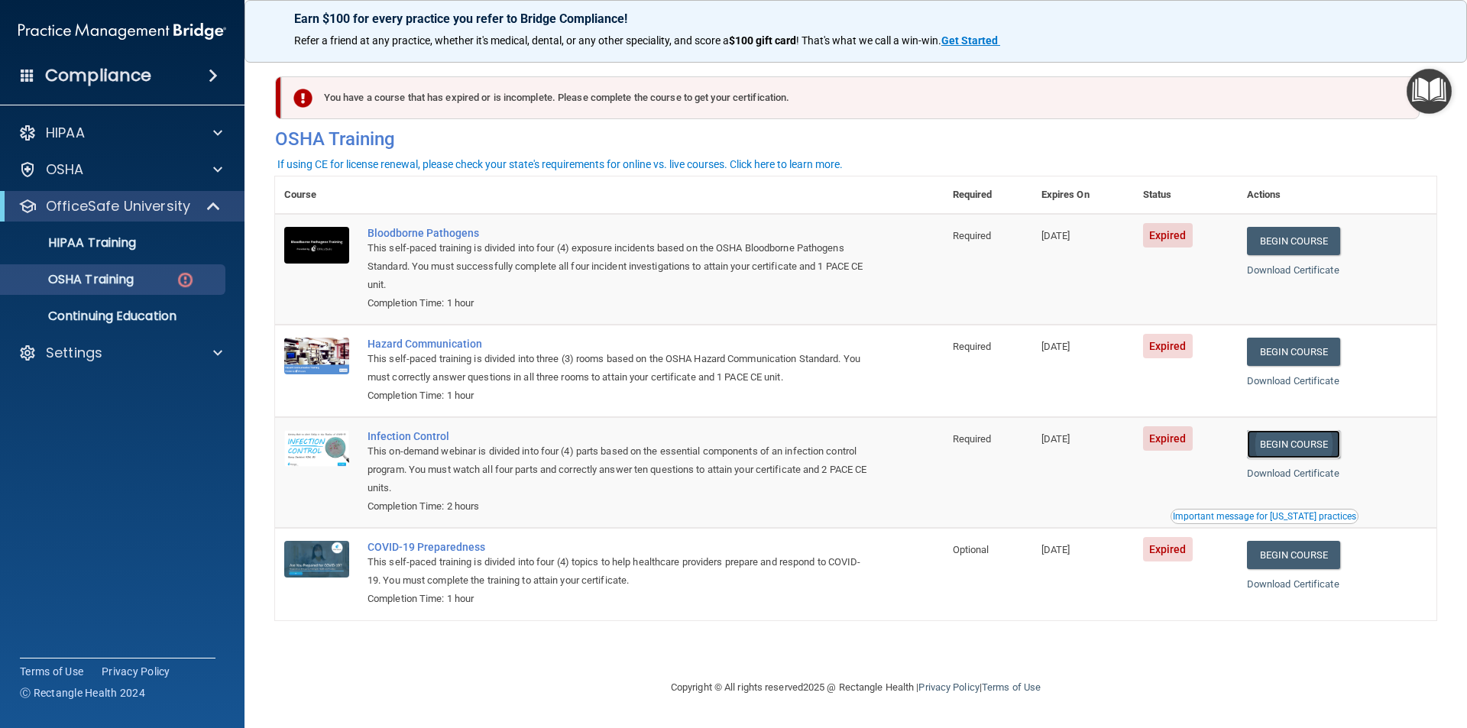
click at [1300, 449] on link "Begin Course" at bounding box center [1293, 444] width 93 height 28
